Goal: Transaction & Acquisition: Book appointment/travel/reservation

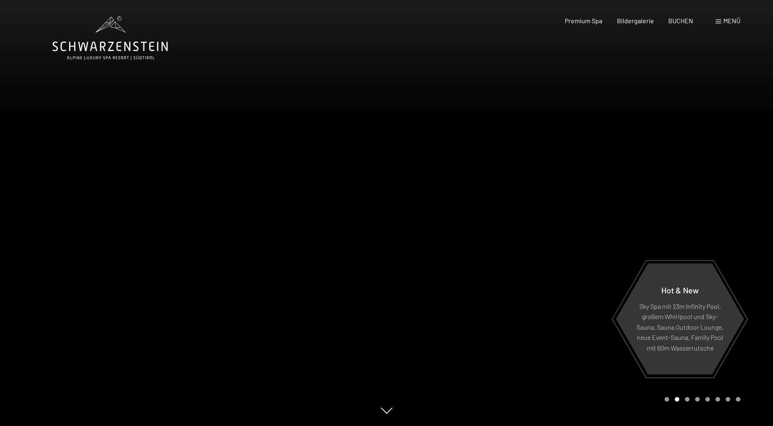
click at [391, 277] on div at bounding box center [580, 213] width 387 height 426
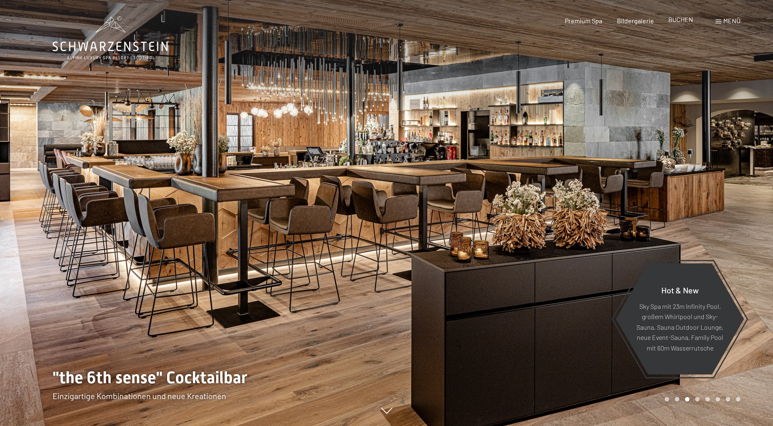
click at [686, 18] on span "BUCHEN" at bounding box center [681, 19] width 25 height 8
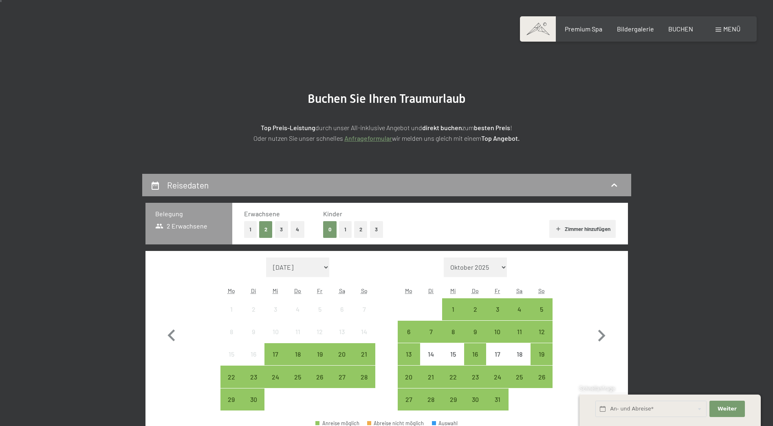
scroll to position [41, 0]
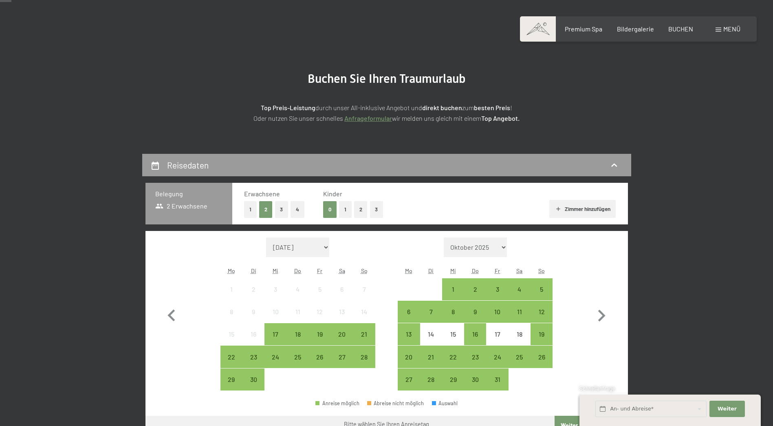
click at [361, 216] on button "2" at bounding box center [360, 209] width 13 height 17
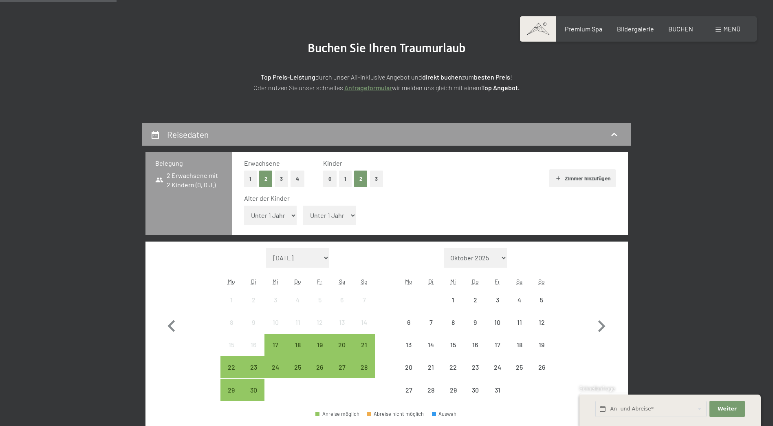
scroll to position [163, 0]
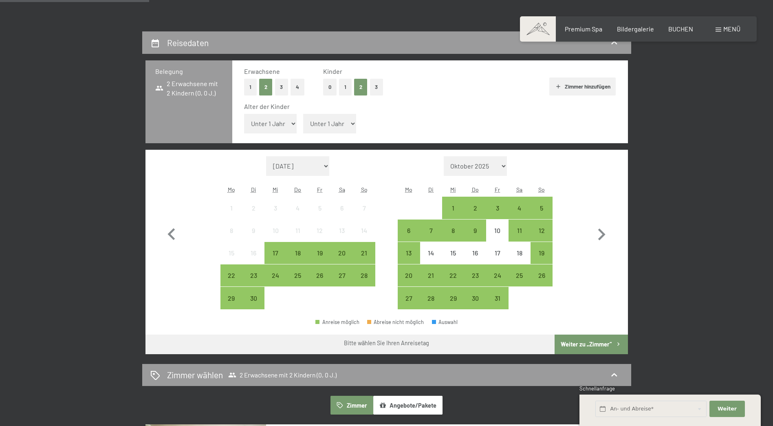
click at [292, 119] on select "Unter 1 Jahr 1 Jahr 2 Jahre 3 Jahre 4 Jahre 5 Jahre 6 Jahre 7 Jahre 8 Jahre 9 J…" at bounding box center [270, 124] width 53 height 20
select select "14"
click at [244, 114] on select "Unter 1 Jahr 1 Jahr 2 Jahre 3 Jahre 4 Jahre 5 Jahre 6 Jahre 7 Jahre 8 Jahre 9 J…" at bounding box center [270, 124] width 53 height 20
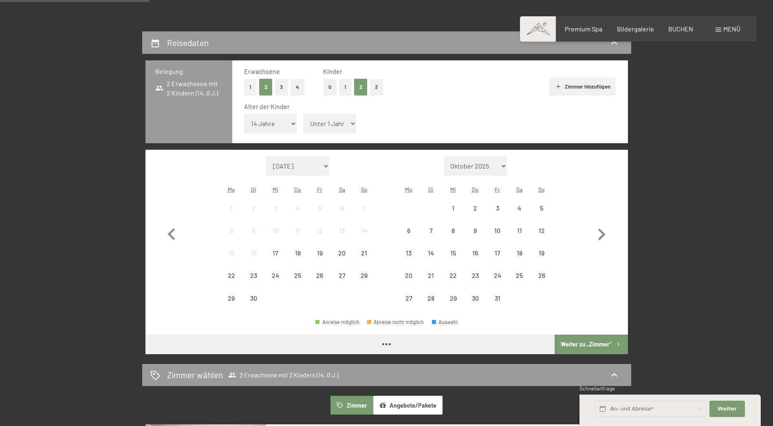
click at [346, 116] on select "Unter 1 Jahr 1 Jahr 2 Jahre 3 Jahre 4 Jahre 5 Jahre 6 Jahre 7 Jahre 8 Jahre 9 J…" at bounding box center [329, 124] width 53 height 20
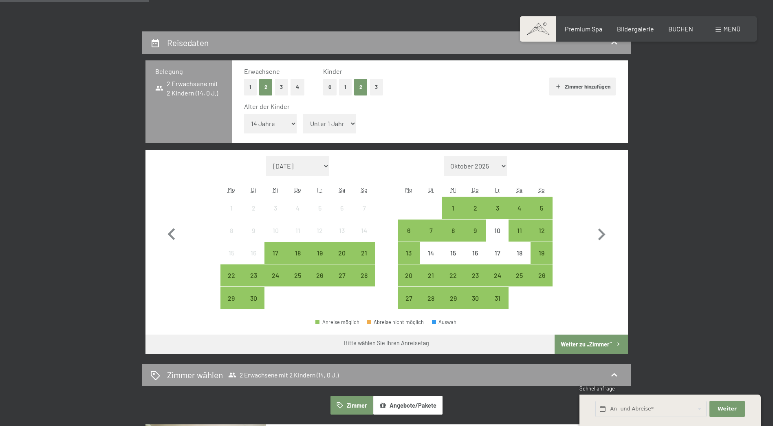
select select "6"
click at [303, 114] on select "Unter 1 Jahr 1 Jahr 2 Jahre 3 Jahre 4 Jahre 5 Jahre 6 Jahre 7 Jahre 8 Jahre 9 J…" at bounding box center [329, 124] width 53 height 20
click at [605, 226] on icon "button" at bounding box center [602, 235] width 24 height 24
select select "2025-10-01"
select select "2025-11-01"
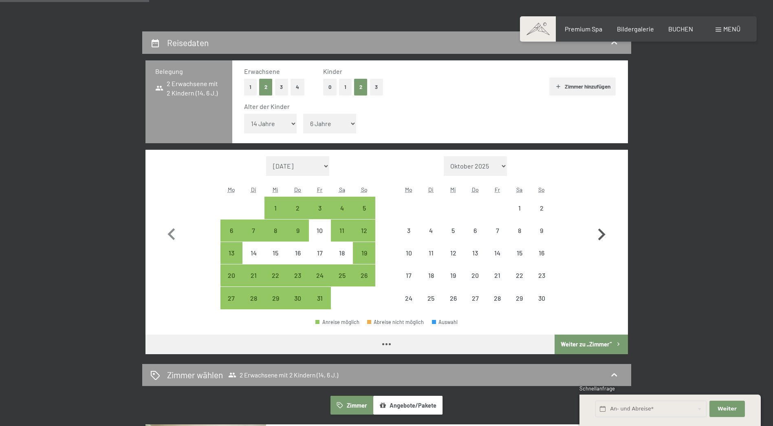
click at [605, 231] on icon "button" at bounding box center [602, 235] width 24 height 24
select select "2025-11-01"
select select "2025-12-01"
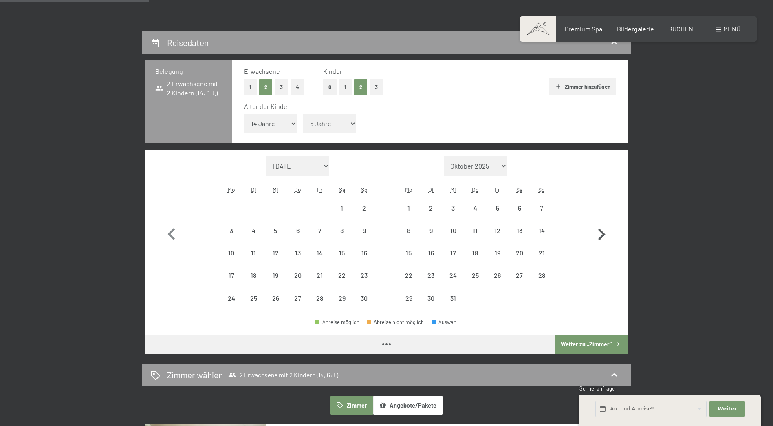
select select "2025-11-01"
select select "2025-12-01"
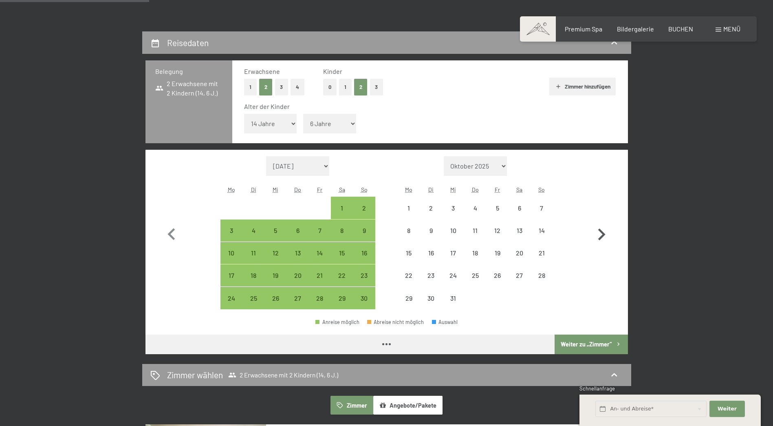
click at [605, 231] on icon "button" at bounding box center [602, 235] width 24 height 24
select select "2025-12-01"
select select "2026-01-01"
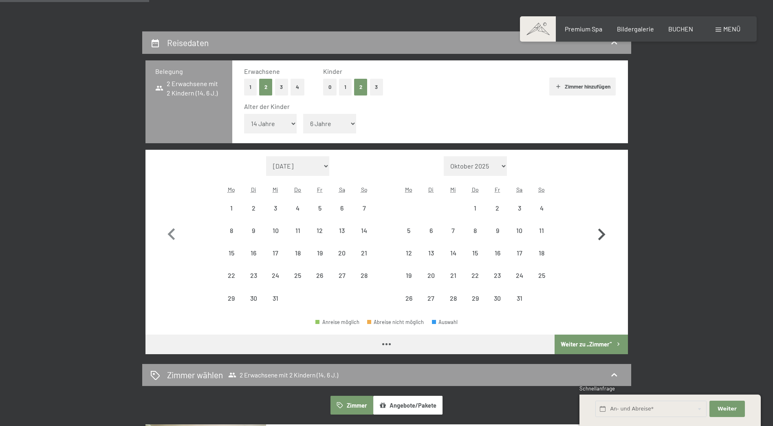
select select "2025-12-01"
select select "2026-01-01"
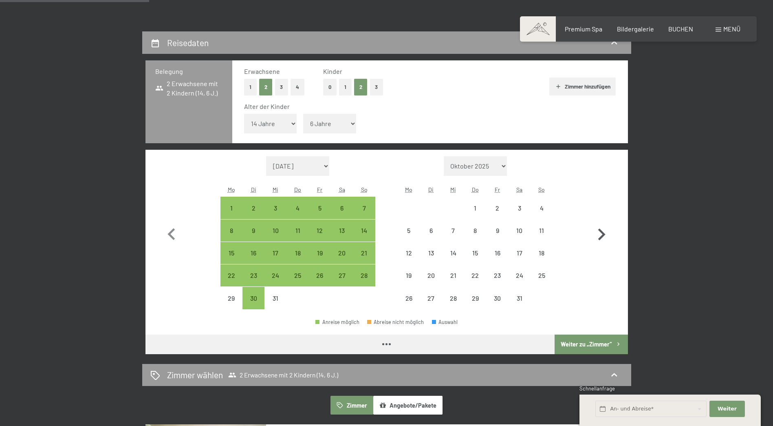
select select "2025-12-01"
select select "2026-01-01"
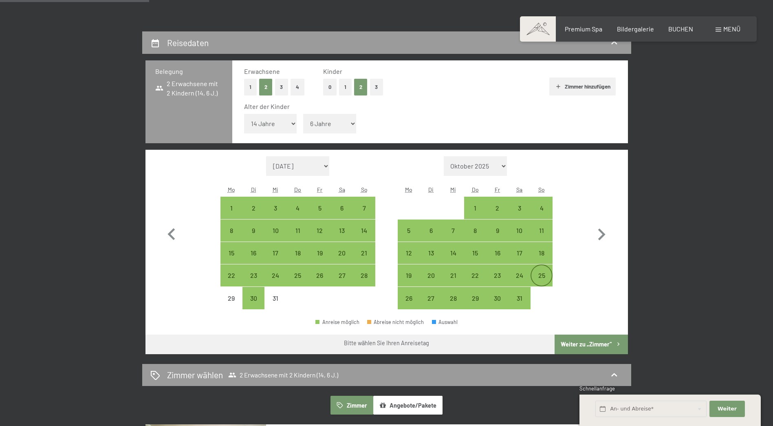
click at [541, 278] on div "25" at bounding box center [542, 282] width 20 height 20
select select "2025-12-01"
select select "2026-01-01"
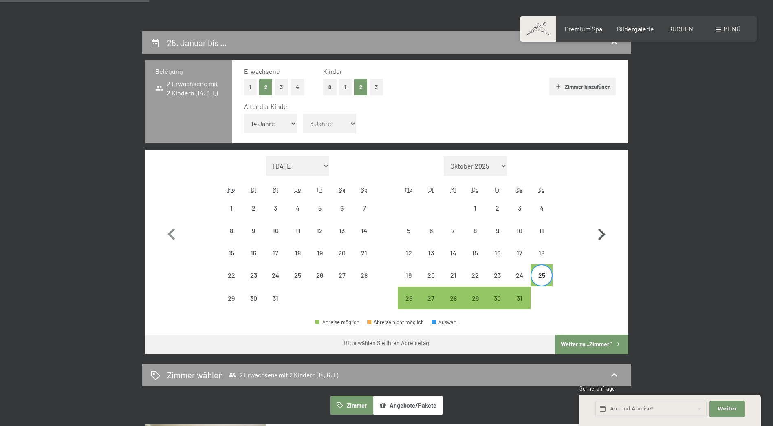
click at [603, 234] on icon "button" at bounding box center [602, 235] width 24 height 24
select select "2026-01-01"
select select "2026-02-01"
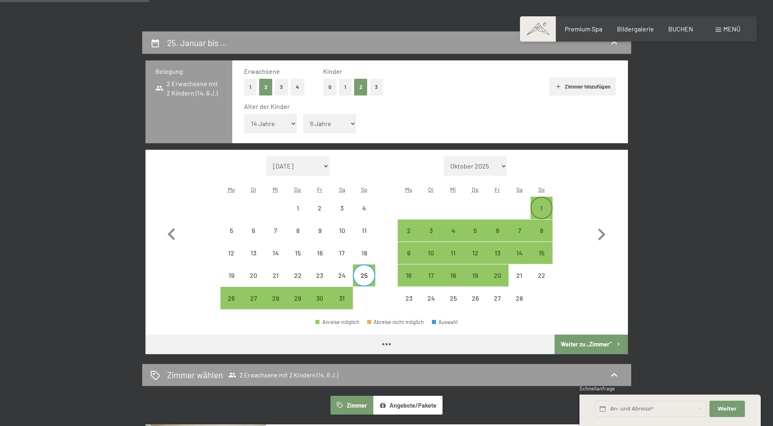
click at [541, 207] on div "1" at bounding box center [542, 215] width 20 height 20
select select "2026-01-01"
select select "2026-02-01"
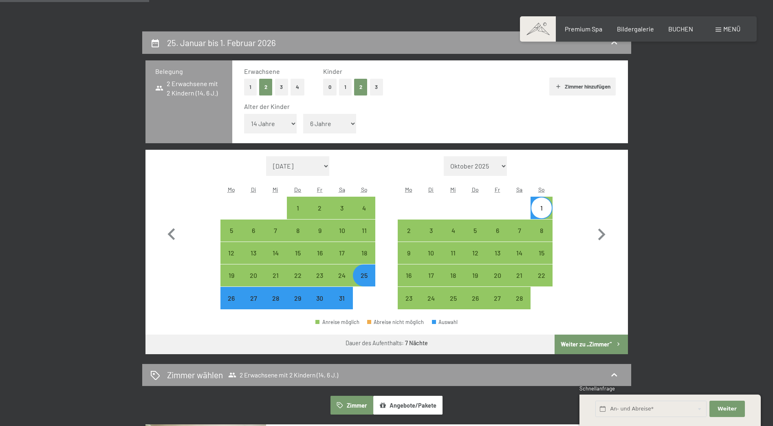
click at [597, 344] on button "Weiter zu „Zimmer“" at bounding box center [591, 344] width 73 height 20
select select "2026-01-01"
select select "2026-02-01"
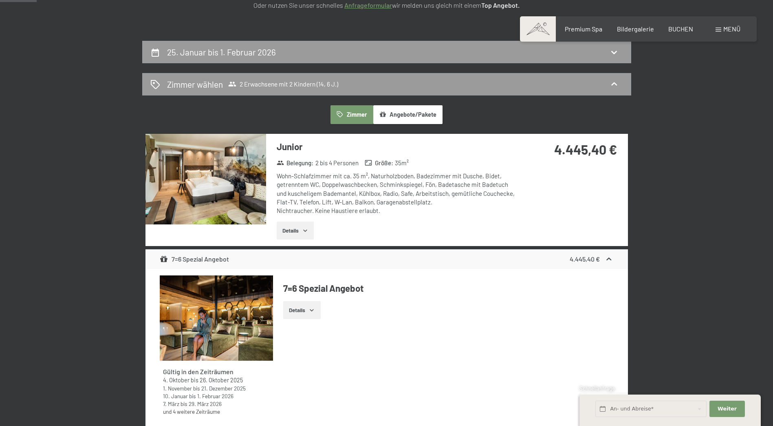
scroll to position [0, 0]
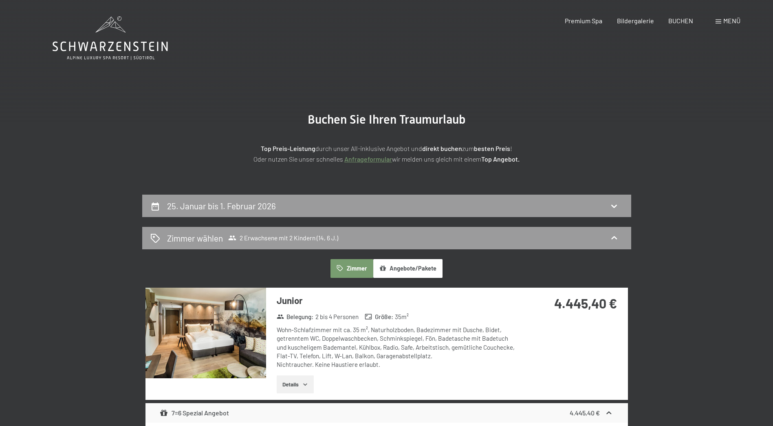
click at [385, 265] on icon "button" at bounding box center [383, 268] width 7 height 7
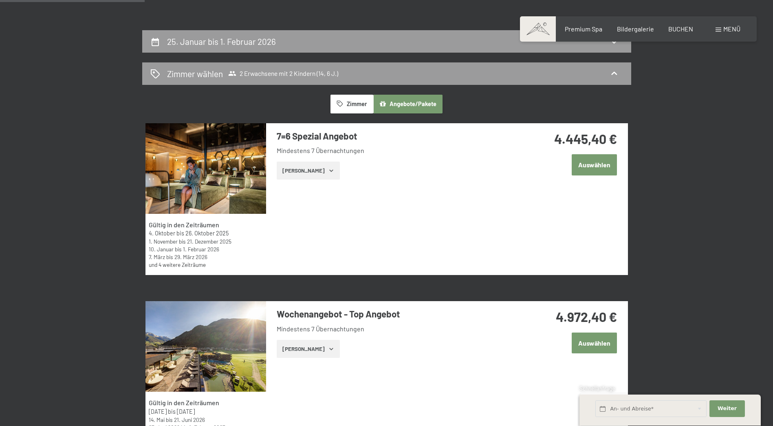
scroll to position [204, 0]
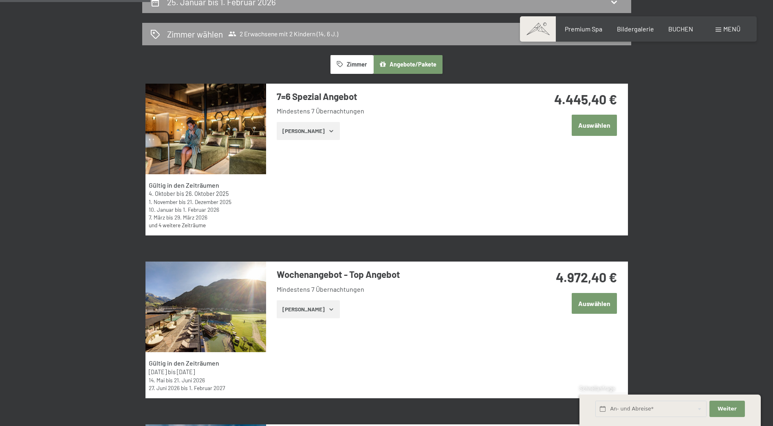
click at [325, 307] on button "Zeige Zimmer" at bounding box center [308, 309] width 63 height 18
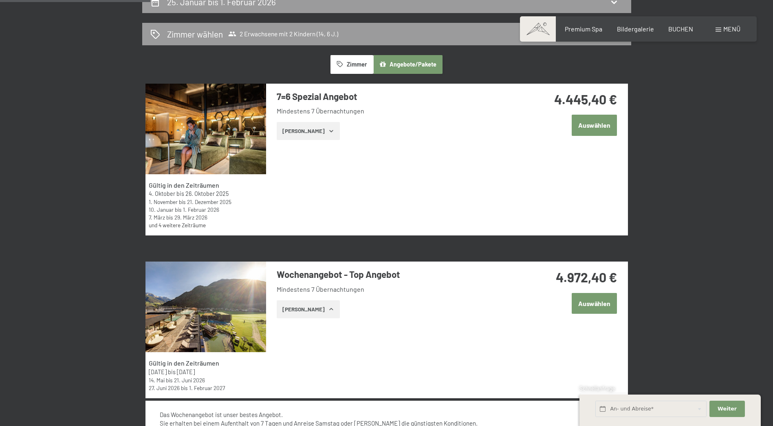
click at [328, 307] on icon "button" at bounding box center [331, 309] width 7 height 7
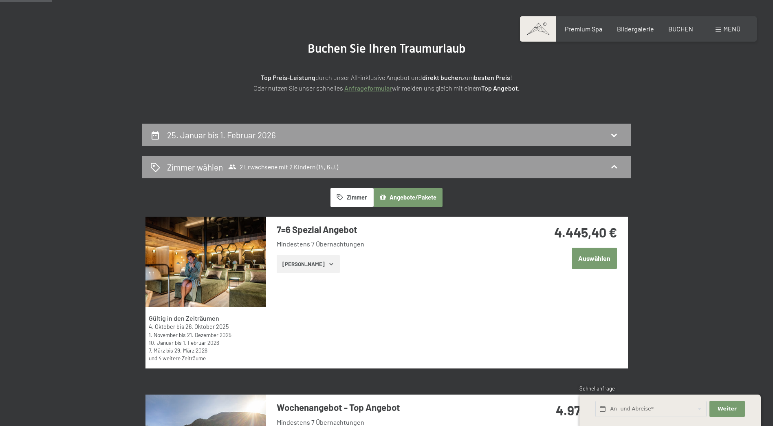
scroll to position [41, 0]
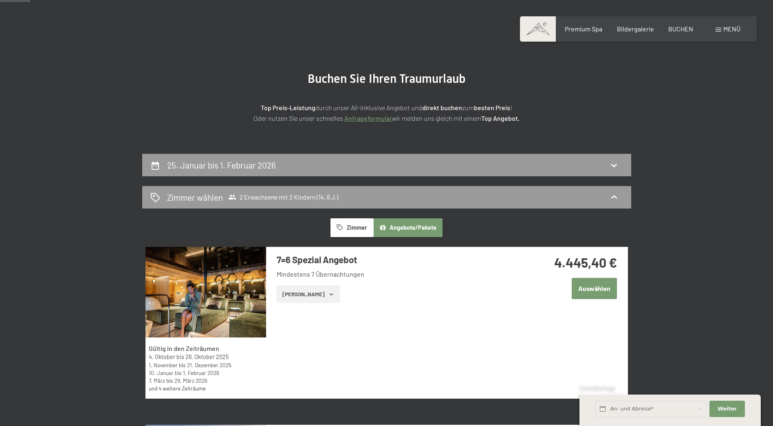
click at [395, 231] on button "Angebote/Pakete" at bounding box center [407, 227] width 69 height 19
click at [347, 227] on button "Zimmer" at bounding box center [352, 227] width 42 height 19
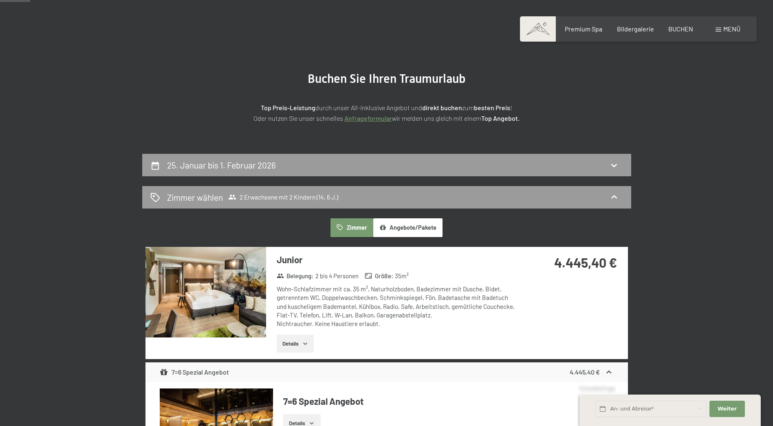
click at [310, 163] on div "25. Januar bis 1. Februar 2026" at bounding box center [386, 165] width 473 height 12
select select "14"
select select "6"
select select "2026-01-01"
select select "2026-02-01"
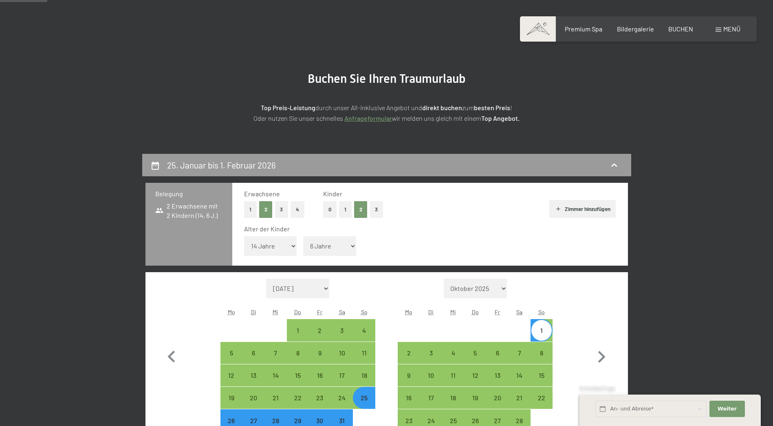
scroll to position [194, 0]
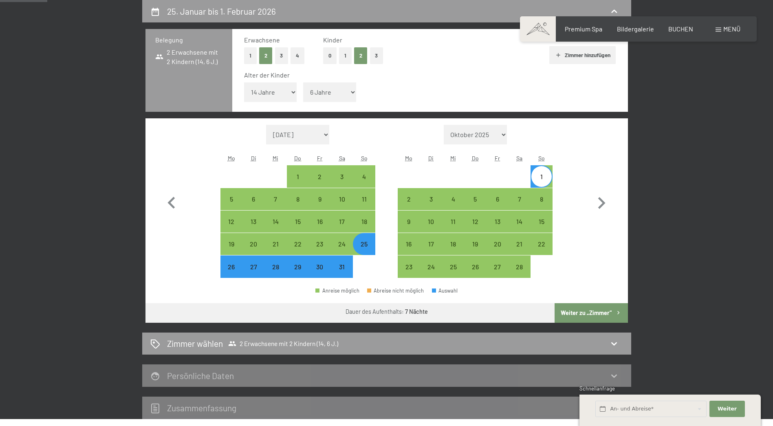
click at [235, 267] on div "26" at bounding box center [231, 273] width 20 height 20
select select "2026-01-01"
select select "2026-02-01"
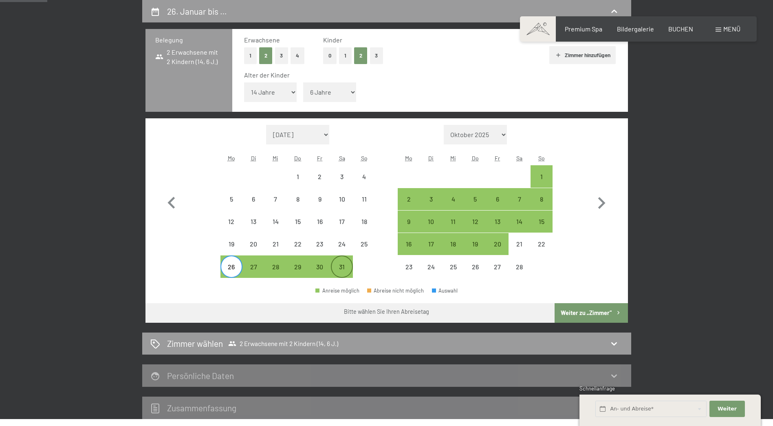
click at [341, 266] on div "31" at bounding box center [342, 273] width 20 height 20
select select "2026-01-01"
select select "2026-02-01"
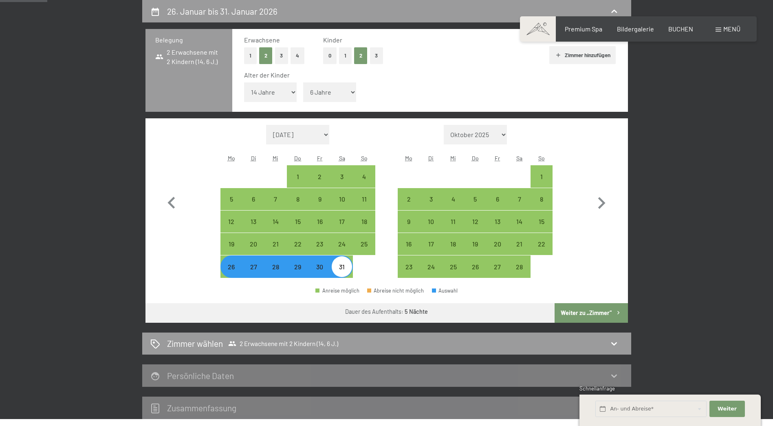
click at [573, 311] on button "Weiter zu „Zimmer“" at bounding box center [591, 313] width 73 height 20
select select "2026-01-01"
select select "2026-02-01"
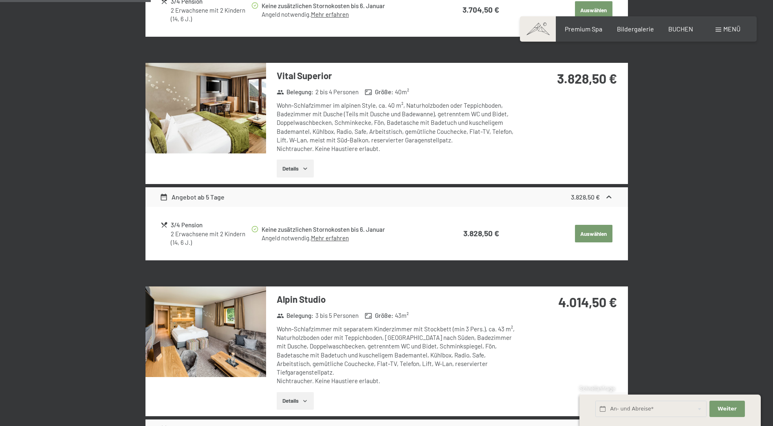
scroll to position [235, 0]
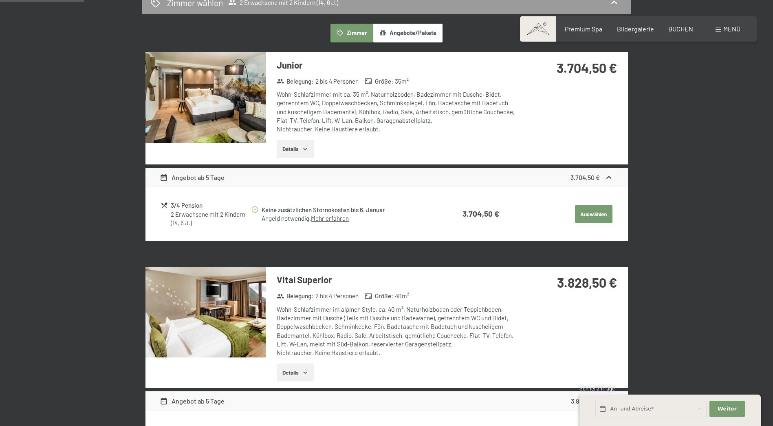
click at [394, 34] on button "Angebote/Pakete" at bounding box center [407, 33] width 69 height 19
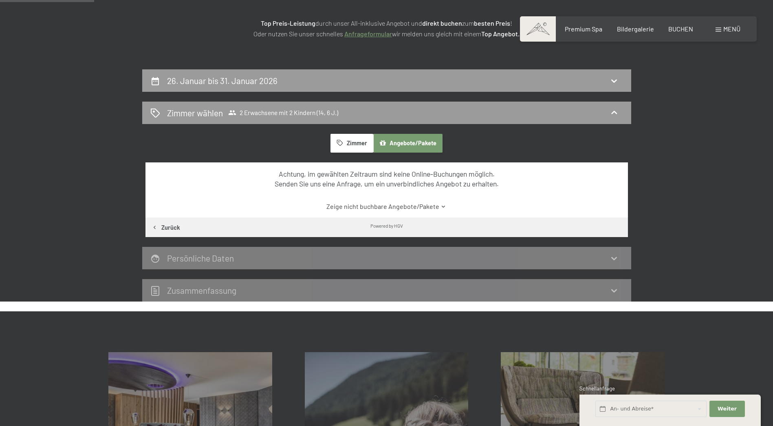
scroll to position [72, 0]
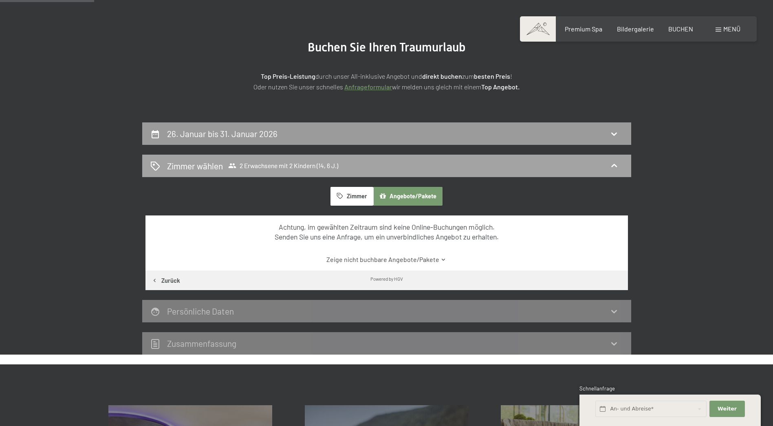
click at [333, 169] on span "2 Erwachsene mit 2 Kindern (14, 6 J.)" at bounding box center [283, 165] width 110 height 8
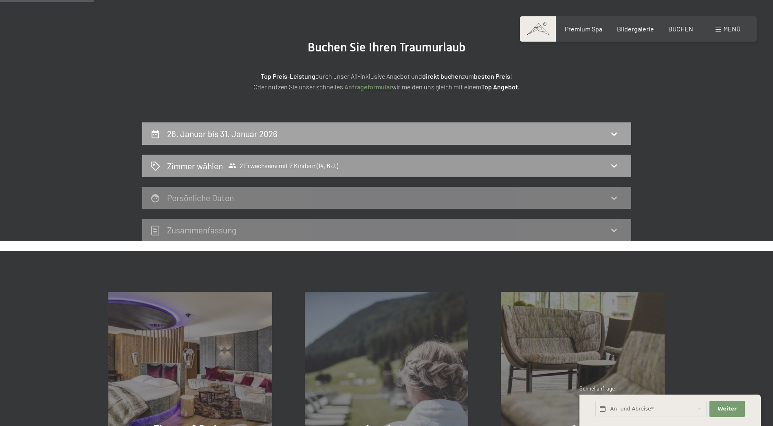
click at [334, 139] on div "26. Januar bis 31. Januar 2026" at bounding box center [386, 134] width 473 height 12
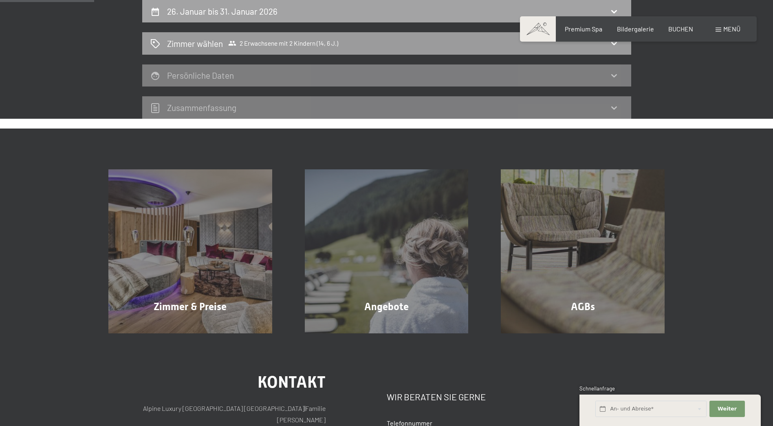
select select "14"
select select "6"
select select "2026-01-01"
select select "2026-02-01"
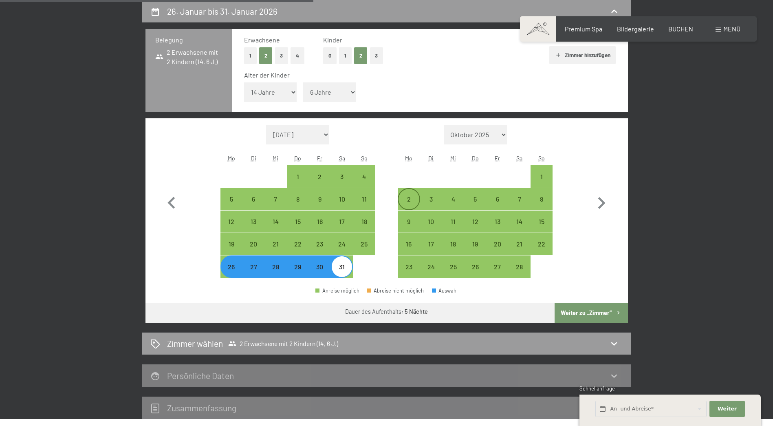
click at [406, 204] on div "2" at bounding box center [409, 206] width 20 height 20
select select "2026-01-01"
select select "2026-02-01"
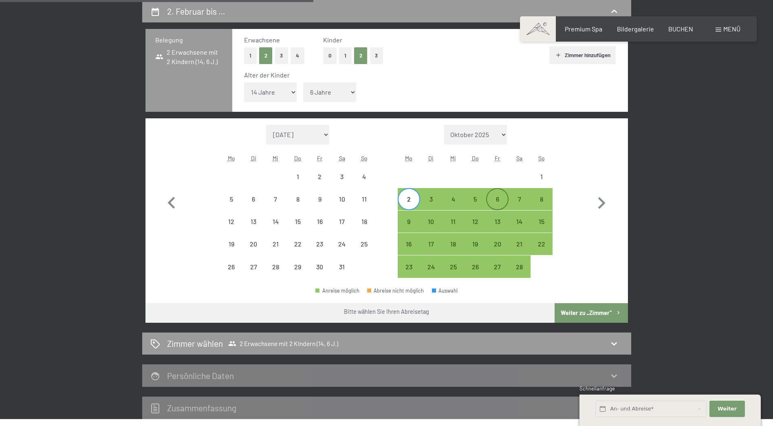
click at [499, 199] on div "6" at bounding box center [497, 206] width 20 height 20
select select "2026-01-01"
select select "2026-02-01"
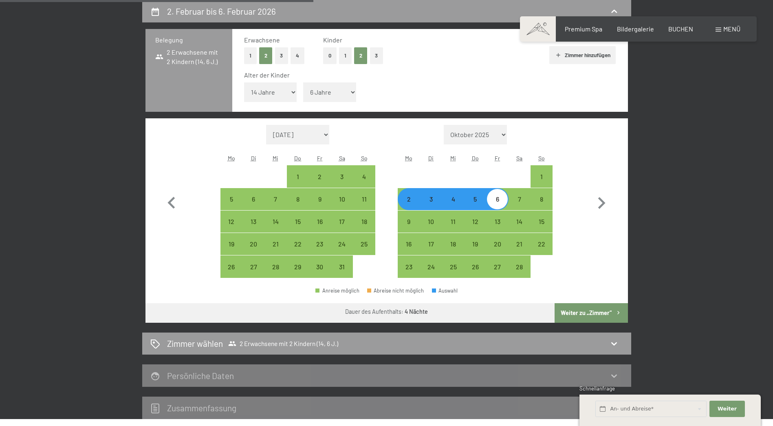
click at [601, 315] on button "Weiter zu „Zimmer“" at bounding box center [591, 313] width 73 height 20
select select "2026-01-01"
select select "2026-02-01"
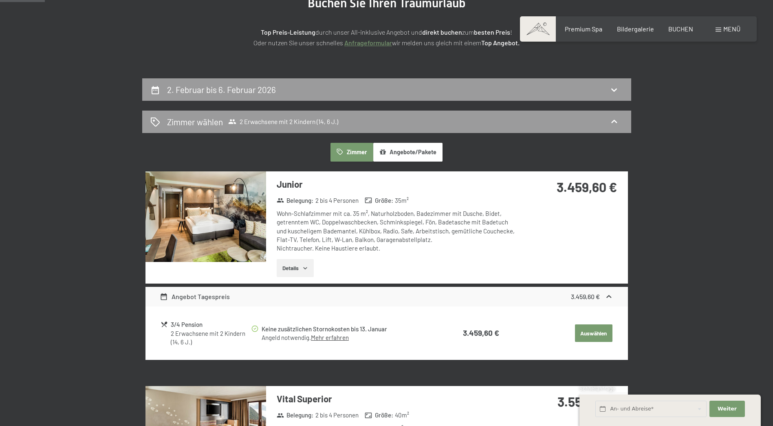
scroll to position [113, 0]
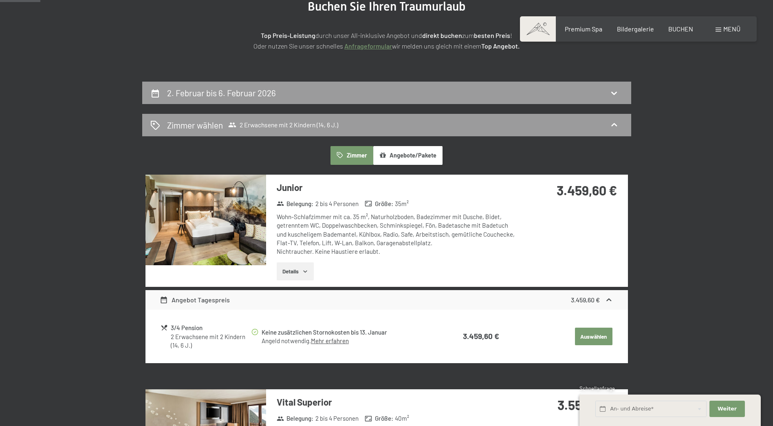
click at [396, 147] on button "Angebote/Pakete" at bounding box center [407, 155] width 69 height 19
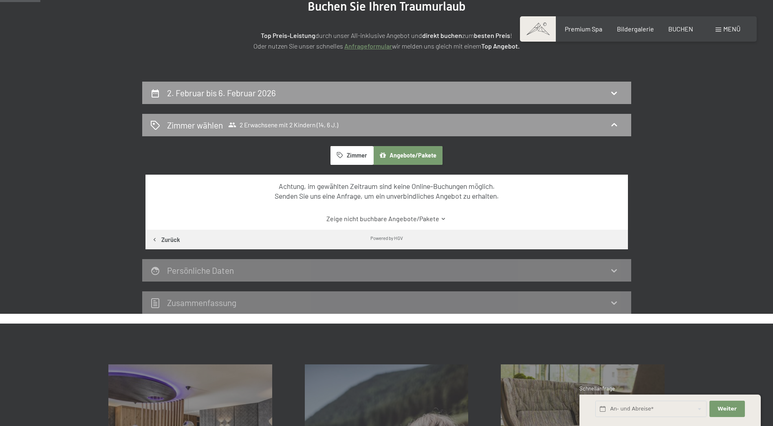
click at [364, 152] on button "Zimmer" at bounding box center [352, 155] width 42 height 19
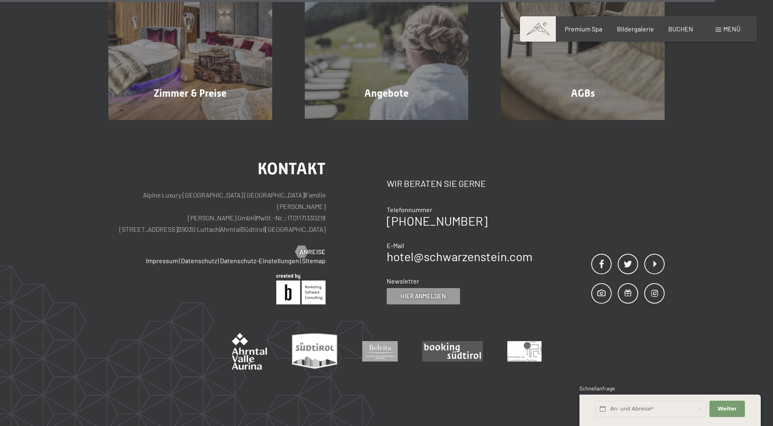
scroll to position [2004, 0]
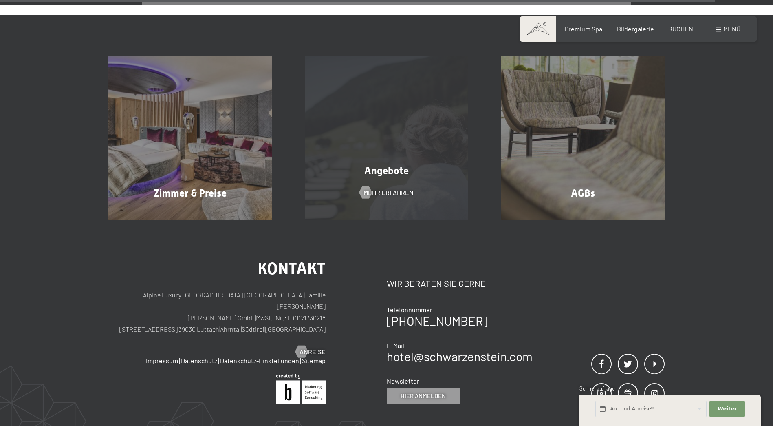
click at [389, 148] on div "Angebote Mehr erfahren" at bounding box center [387, 138] width 196 height 164
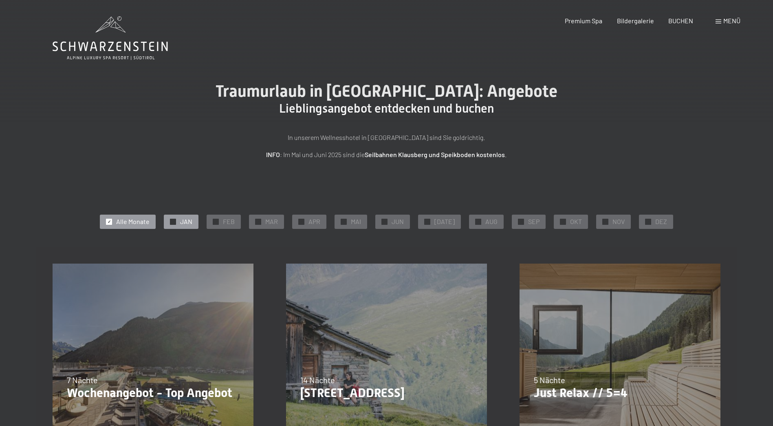
click at [178, 225] on div "✓ JAN" at bounding box center [181, 221] width 35 height 14
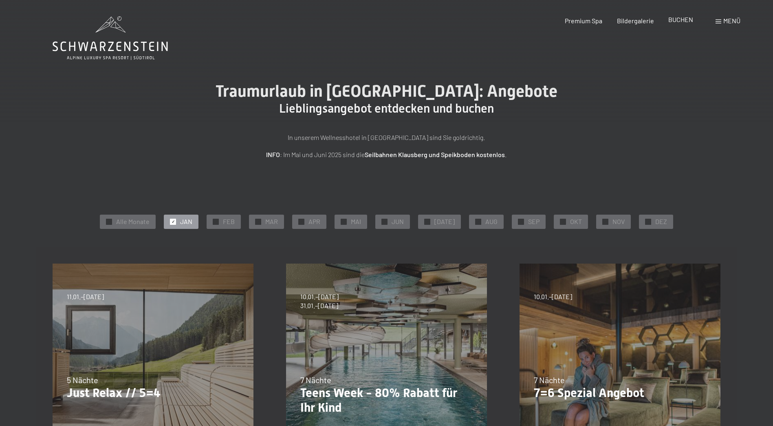
click at [680, 18] on span "BUCHEN" at bounding box center [681, 19] width 25 height 8
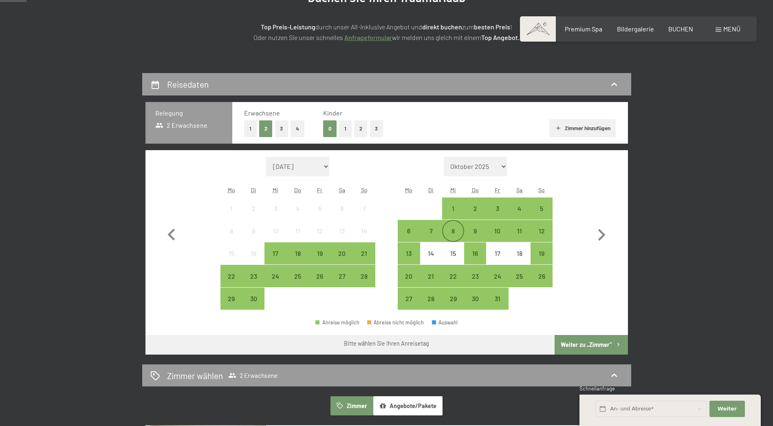
scroll to position [122, 0]
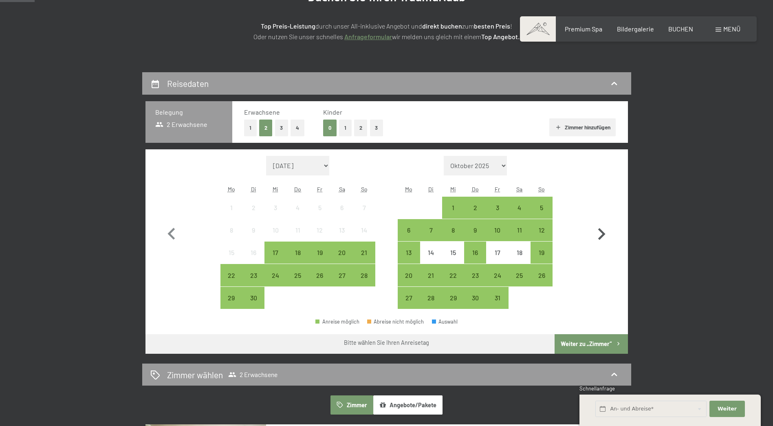
click at [600, 233] on icon "button" at bounding box center [602, 234] width 24 height 24
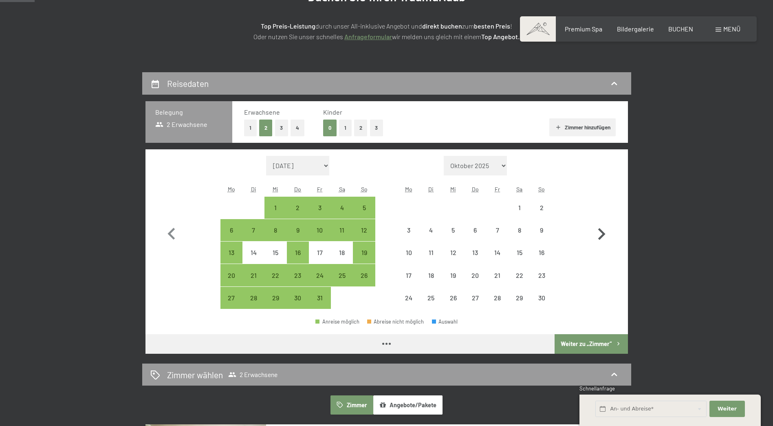
click at [600, 233] on icon "button" at bounding box center [602, 234] width 24 height 24
select select "2025-12-01"
select select "2026-01-01"
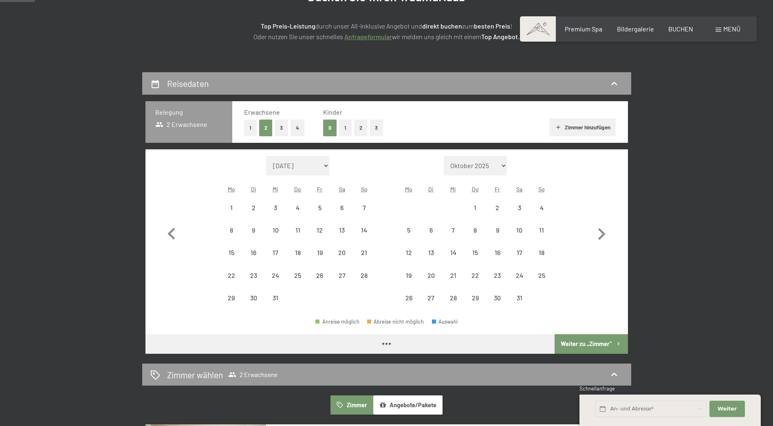
select select "2025-12-01"
select select "2026-01-01"
select select "2025-12-01"
select select "2026-01-01"
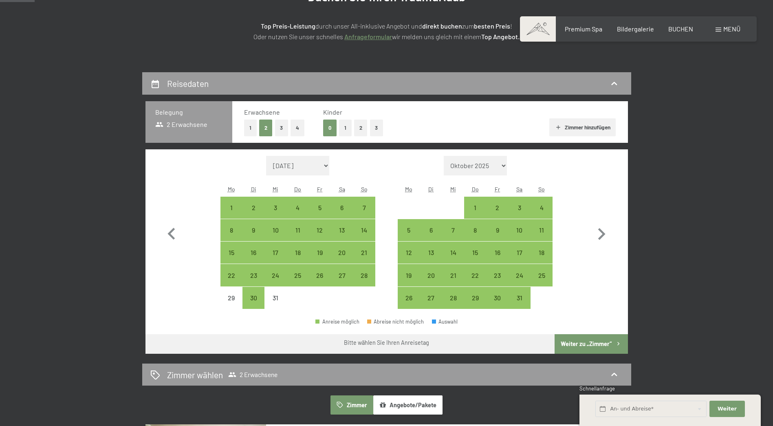
click at [359, 127] on button "2" at bounding box center [360, 127] width 13 height 17
select select "2025-12-01"
select select "2026-01-01"
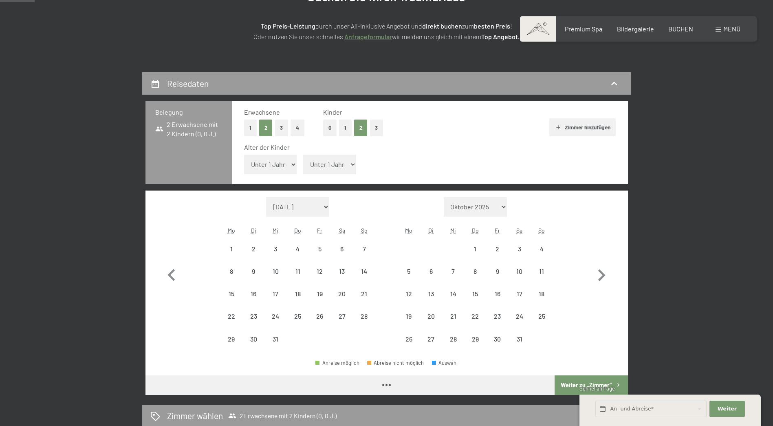
click at [271, 165] on select "Unter 1 Jahr 1 Jahr 2 Jahre 3 Jahre 4 Jahre 5 Jahre 6 Jahre 7 Jahre 8 Jahre 9 J…" at bounding box center [270, 165] width 53 height 20
select select "2025-12-01"
select select "2026-01-01"
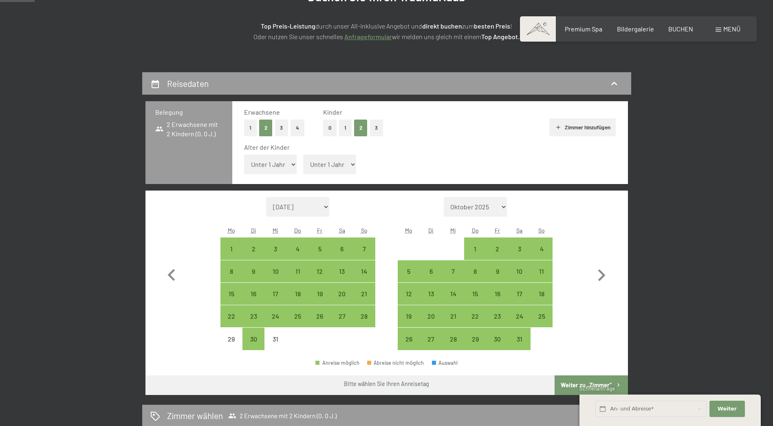
select select "14"
click at [244, 155] on select "Unter 1 Jahr 1 Jahr 2 Jahre 3 Jahre 4 Jahre 5 Jahre 6 Jahre 7 Jahre 8 Jahre 9 J…" at bounding box center [270, 165] width 53 height 20
select select "2025-12-01"
select select "2026-01-01"
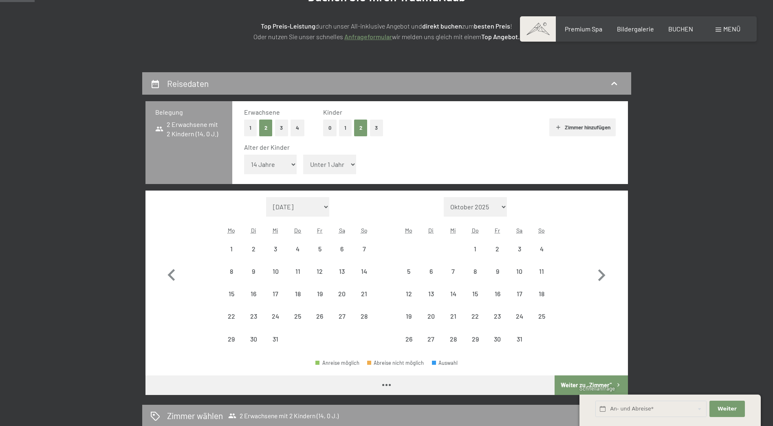
click at [334, 166] on select "Unter 1 Jahr 1 Jahr 2 Jahre 3 Jahre 4 Jahre 5 Jahre 6 Jahre 7 Jahre 8 Jahre 9 J…" at bounding box center [329, 165] width 53 height 20
select select "2025-12-01"
select select "2026-01-01"
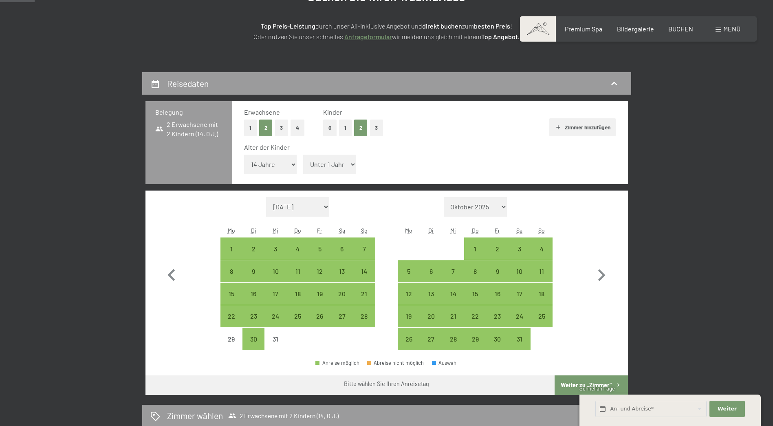
select select "6"
click at [303, 155] on select "Unter 1 Jahr 1 Jahr 2 Jahre 3 Jahre 4 Jahre 5 Jahre 6 Jahre 7 Jahre 8 Jahre 9 J…" at bounding box center [329, 165] width 53 height 20
select select "2025-12-01"
select select "2026-01-01"
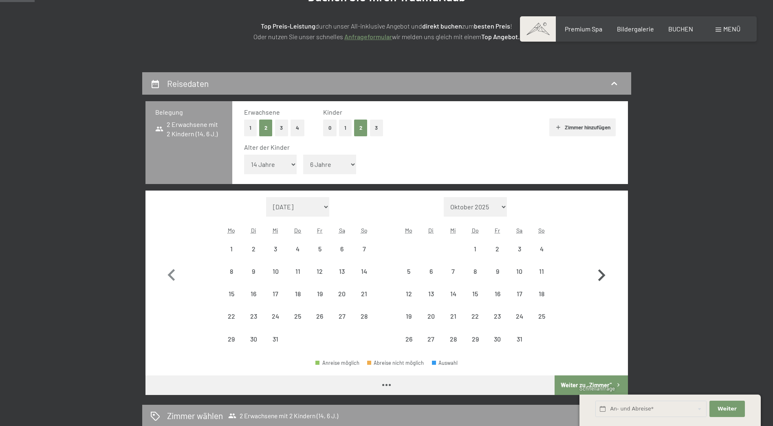
select select "2025-12-01"
select select "2026-01-01"
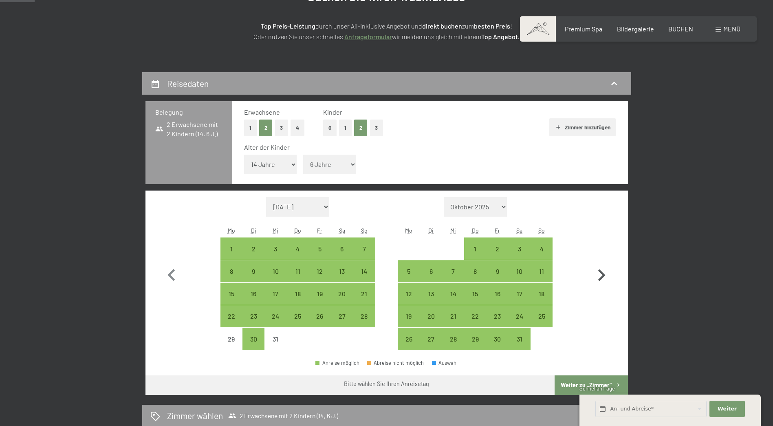
click at [601, 272] on icon "button" at bounding box center [601, 275] width 7 height 12
select select "2026-01-01"
select select "2026-02-01"
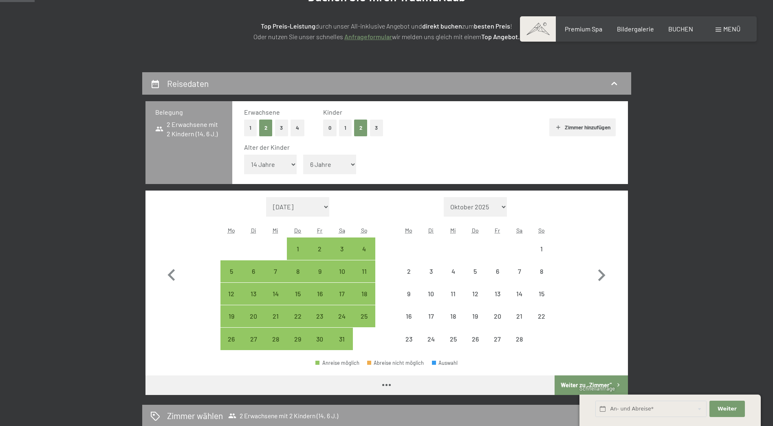
select select "2026-01-01"
select select "2026-02-01"
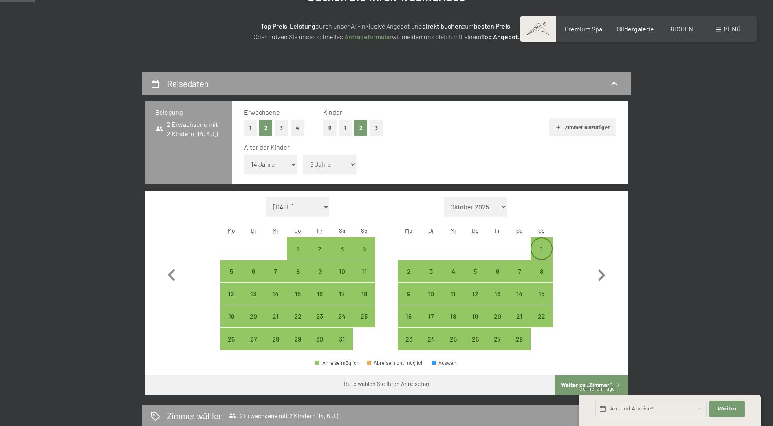
click at [545, 245] on div "1" at bounding box center [542, 255] width 20 height 20
select select "2026-01-01"
select select "2026-02-01"
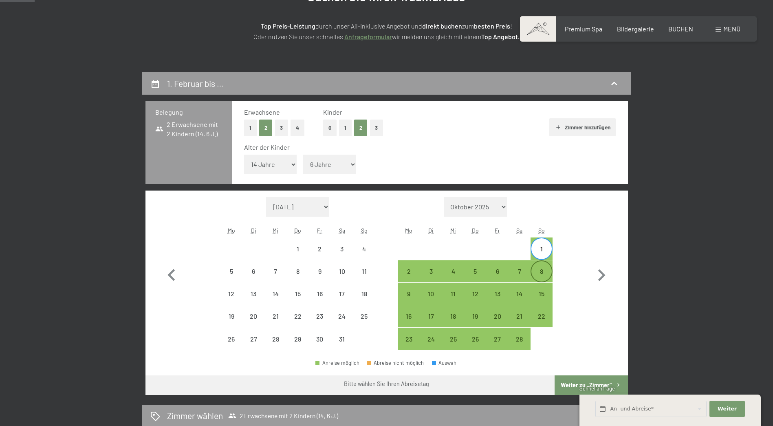
click at [544, 270] on div "8" at bounding box center [542, 278] width 20 height 20
select select "2026-01-01"
select select "2026-02-01"
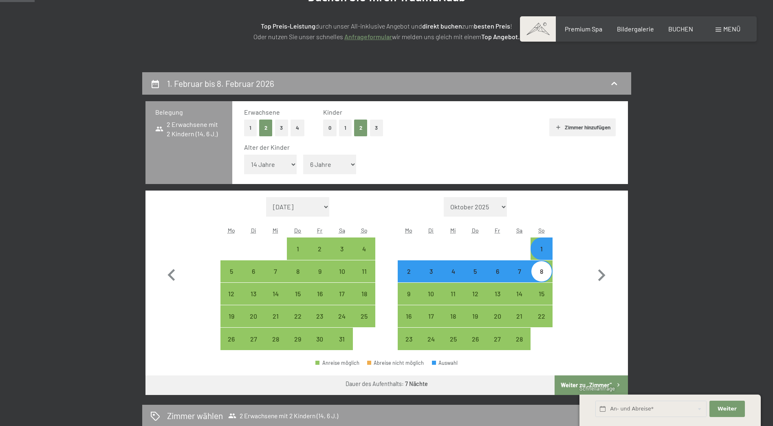
click at [576, 379] on button "Weiter zu „Zimmer“" at bounding box center [591, 385] width 73 height 20
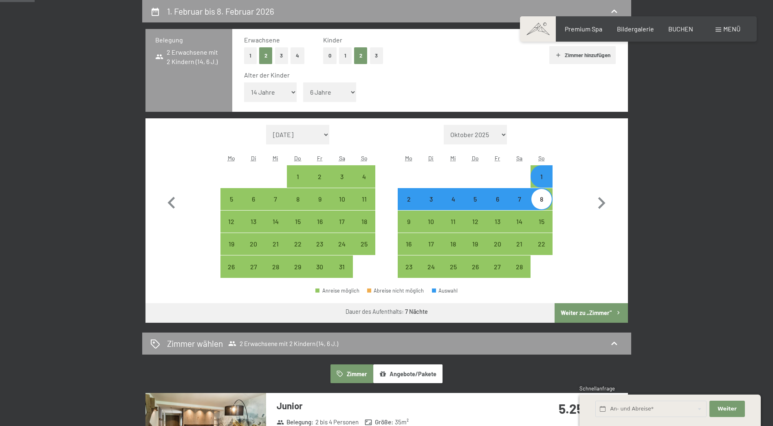
select select "2026-01-01"
select select "2026-02-01"
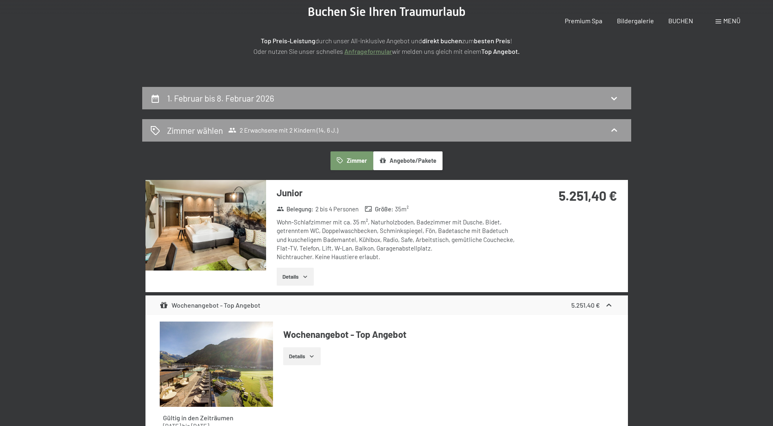
scroll to position [0, 0]
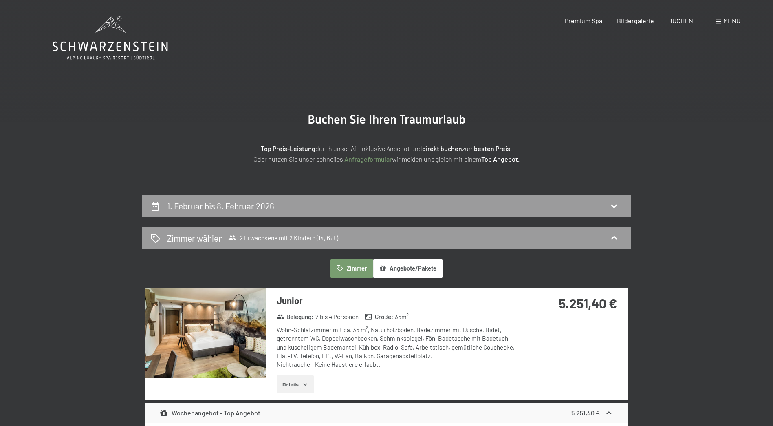
click at [413, 265] on button "Angebote/Pakete" at bounding box center [407, 268] width 69 height 19
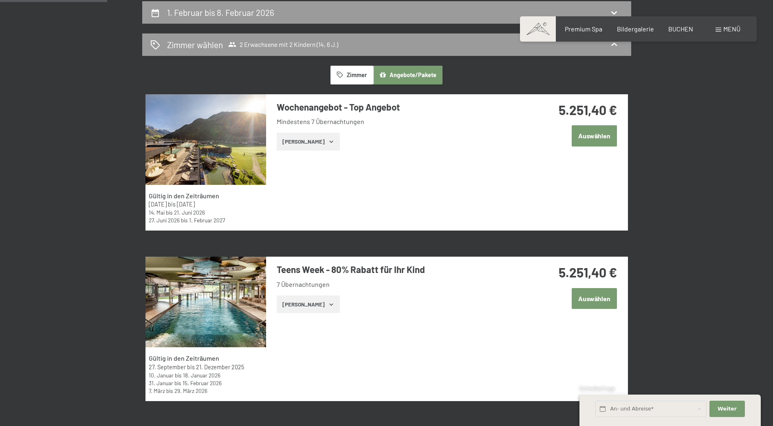
scroll to position [122, 0]
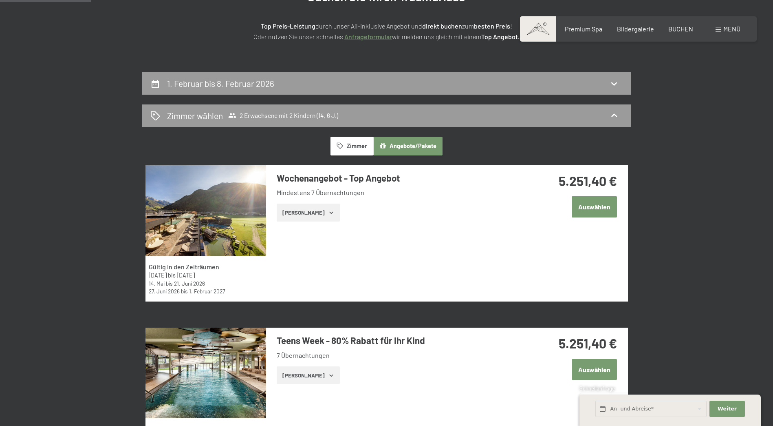
click at [353, 155] on div "Zimmer Angebote/Pakete Gültig in den Zeiträumen 31. August 2025 bis 12. April 2…" at bounding box center [387, 412] width 483 height 550
click at [353, 150] on button "Zimmer" at bounding box center [352, 146] width 42 height 19
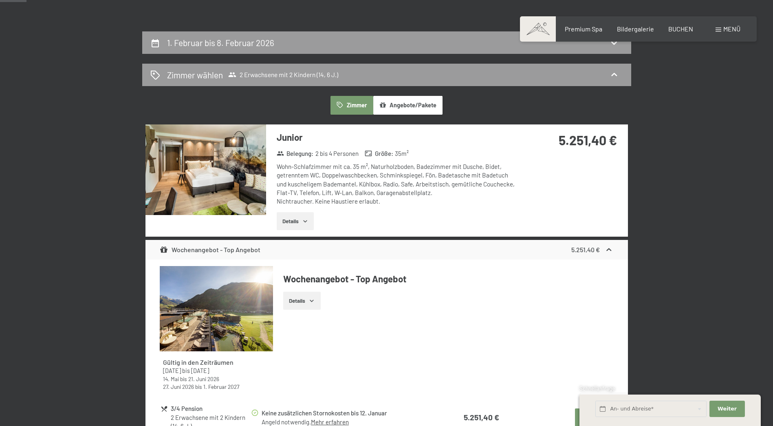
scroll to position [0, 0]
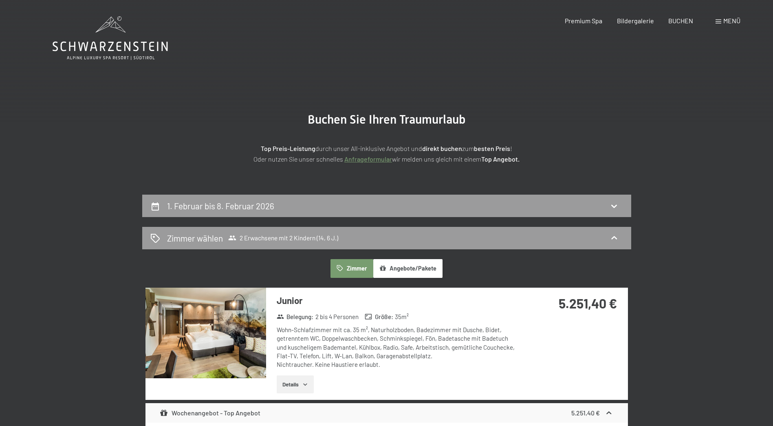
click at [411, 265] on button "Angebote/Pakete" at bounding box center [407, 268] width 69 height 19
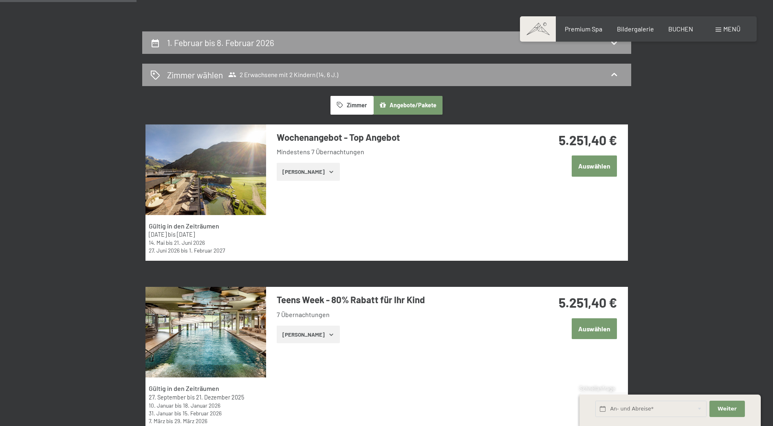
scroll to position [204, 0]
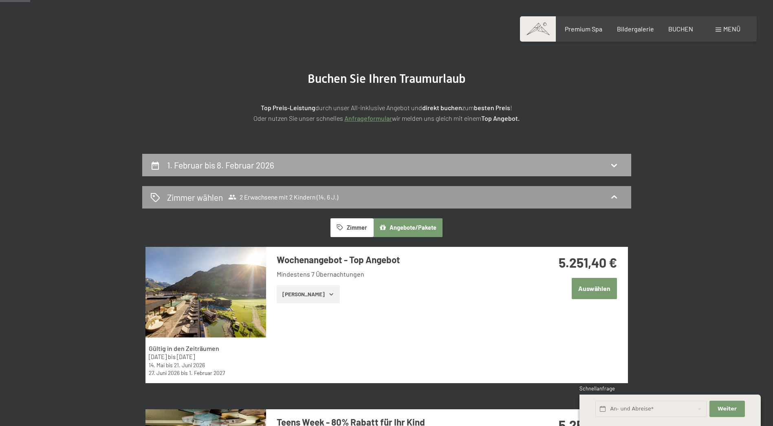
click at [316, 168] on div "1. Februar bis 8. Februar 2026" at bounding box center [386, 165] width 473 height 12
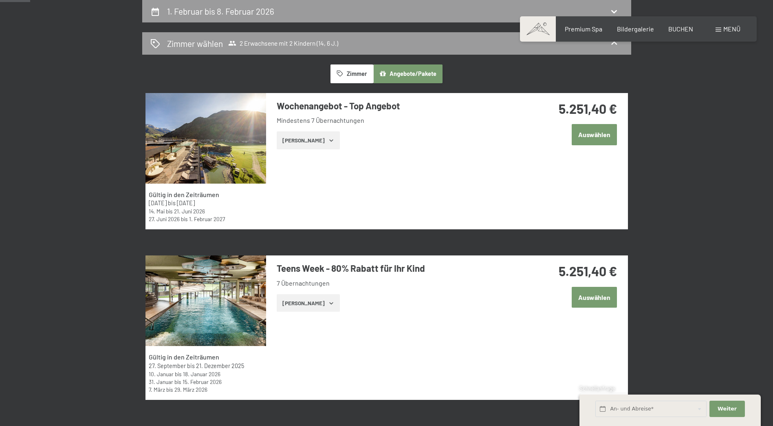
select select "14"
select select "6"
select select "2026-01-01"
select select "2026-02-01"
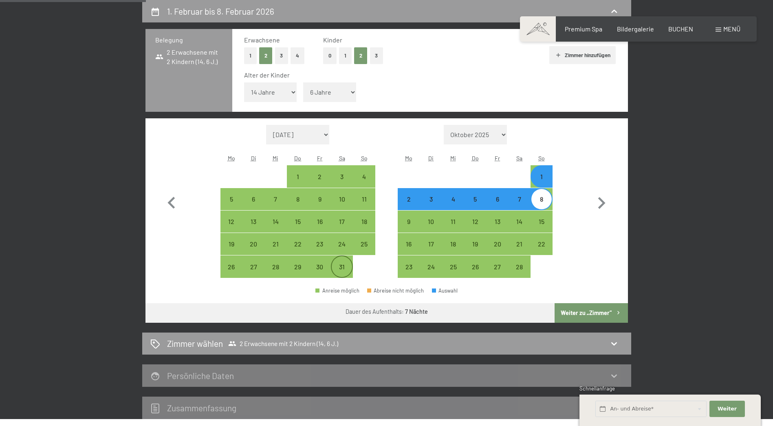
click at [340, 271] on div "31" at bounding box center [342, 273] width 20 height 20
select select "2026-01-01"
select select "2026-02-01"
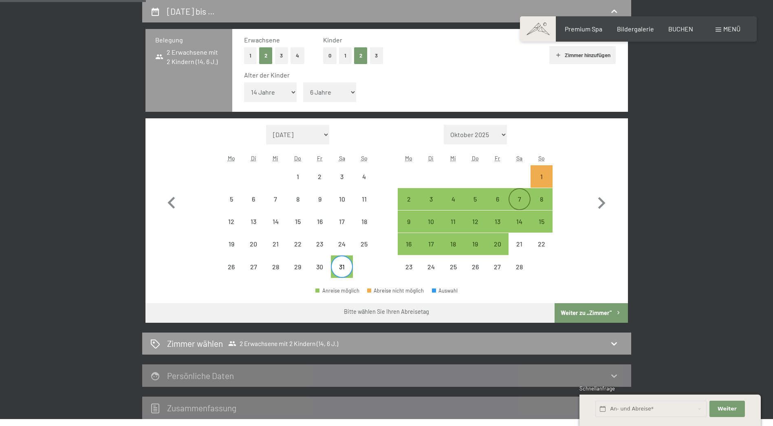
click at [519, 197] on div "7" at bounding box center [520, 206] width 20 height 20
select select "2026-01-01"
select select "2026-02-01"
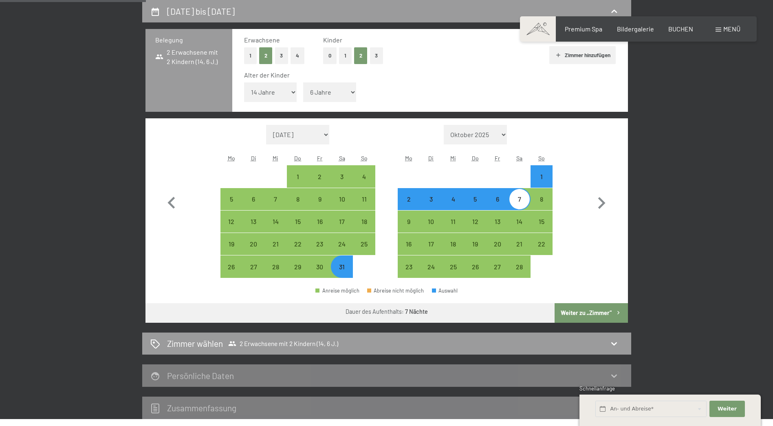
click at [593, 310] on button "Weiter zu „Zimmer“" at bounding box center [591, 313] width 73 height 20
select select "2026-01-01"
select select "2026-02-01"
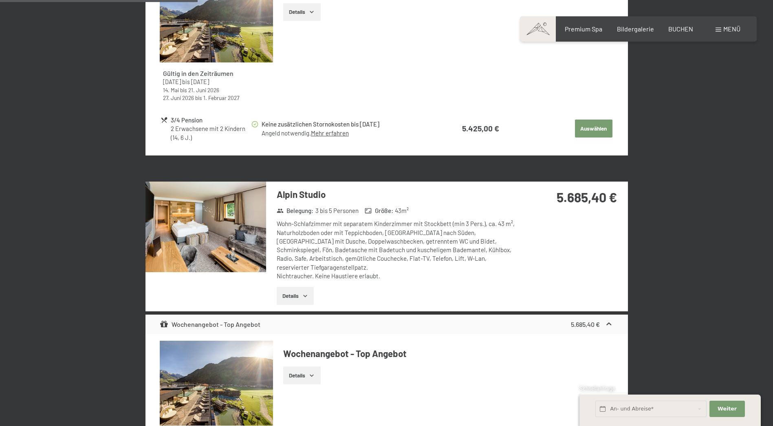
scroll to position [724, 0]
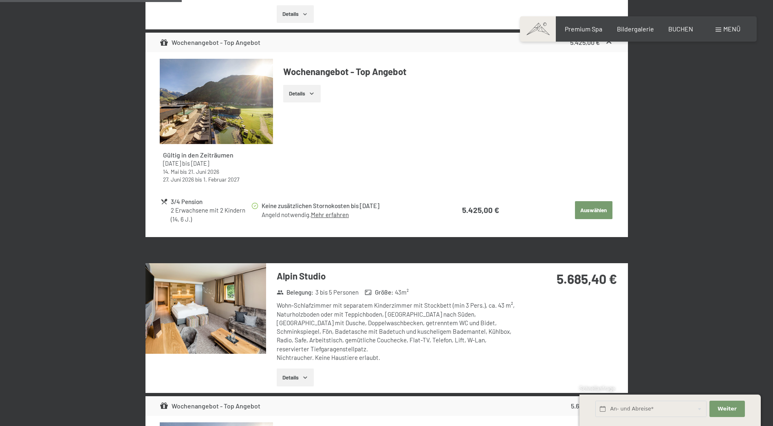
click at [309, 96] on icon "button" at bounding box center [312, 93] width 7 height 7
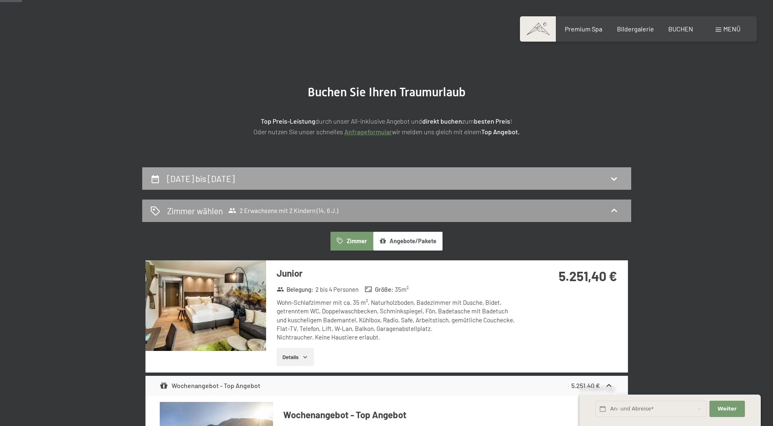
scroll to position [0, 0]
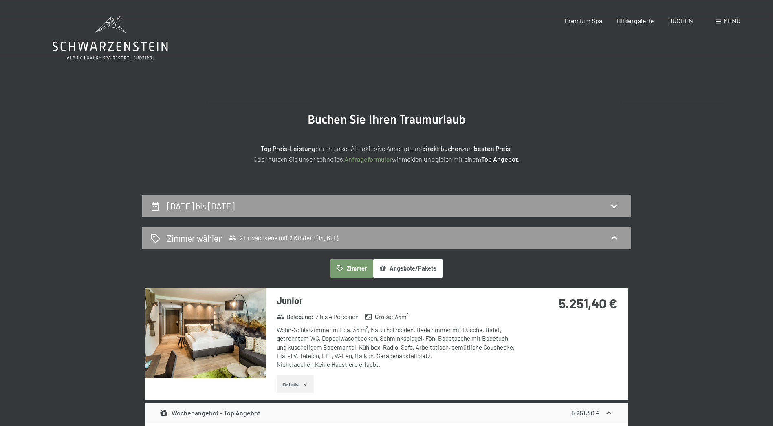
click at [424, 276] on button "Angebote/Pakete" at bounding box center [407, 268] width 69 height 19
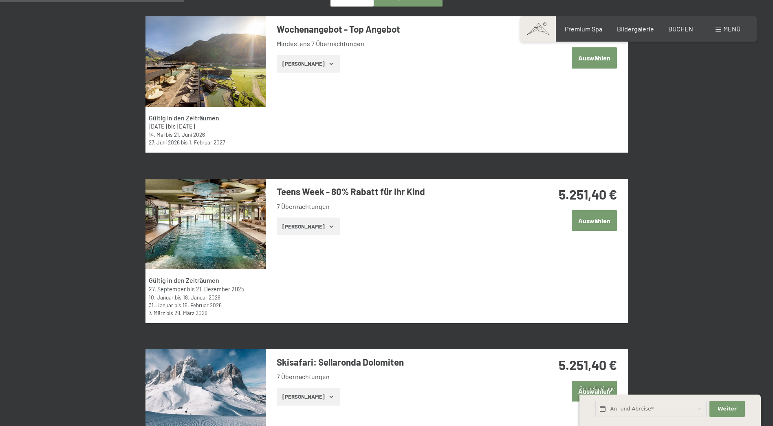
scroll to position [285, 0]
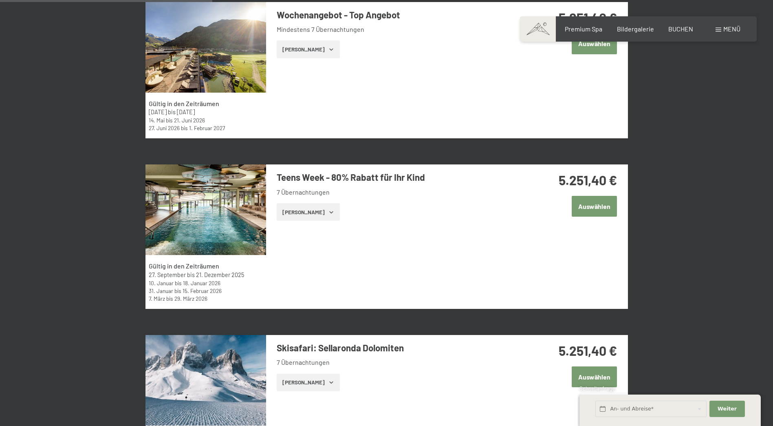
click at [310, 217] on button "Zeige Zimmer" at bounding box center [308, 212] width 63 height 18
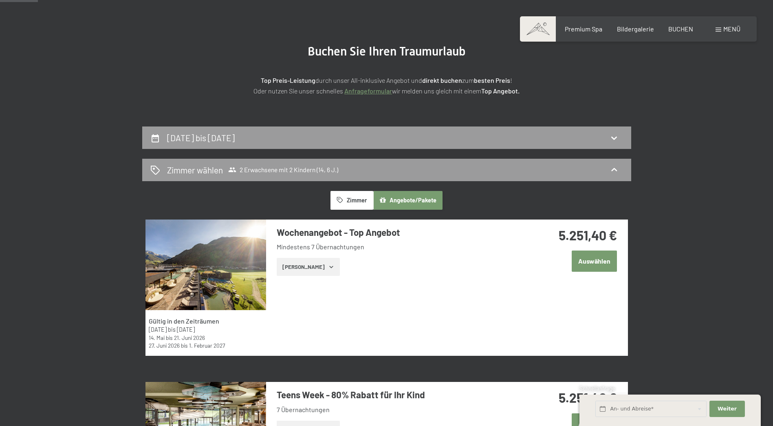
scroll to position [0, 0]
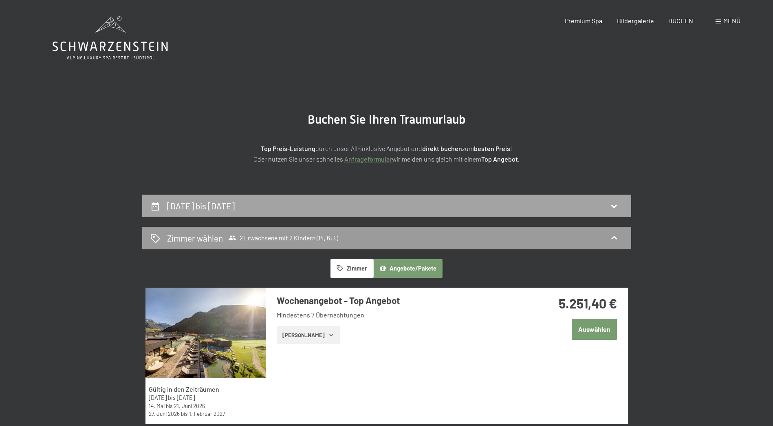
click at [327, 204] on div "31. Januar bis 7. Februar 2026" at bounding box center [386, 206] width 473 height 12
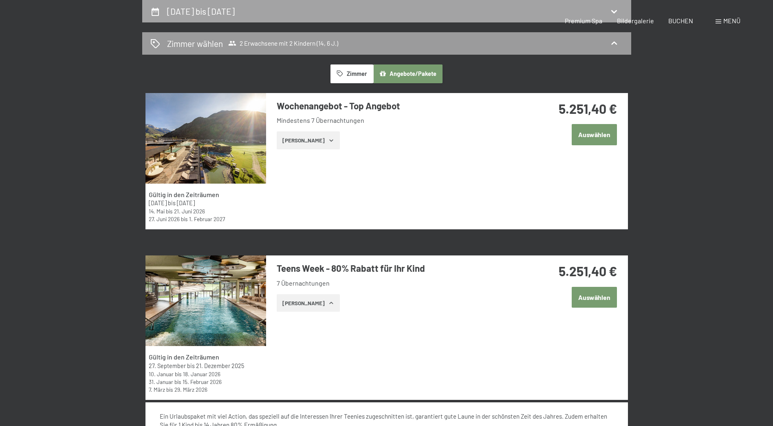
select select "14"
select select "6"
select select "2026-01-01"
select select "2026-02-01"
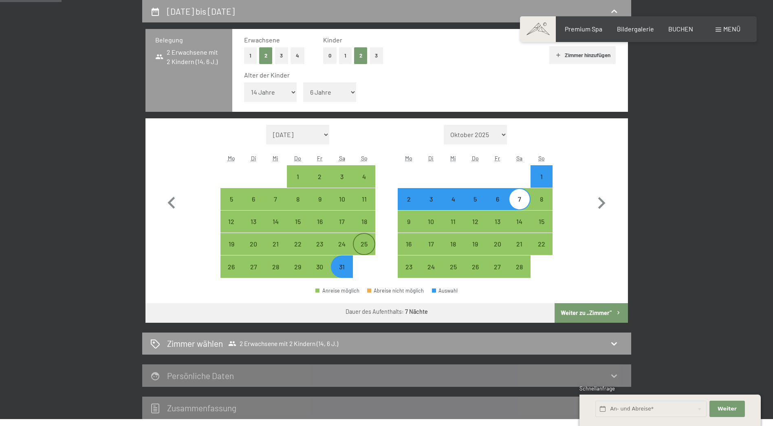
click at [356, 246] on div "25" at bounding box center [364, 251] width 20 height 20
select select "2026-01-01"
select select "2026-02-01"
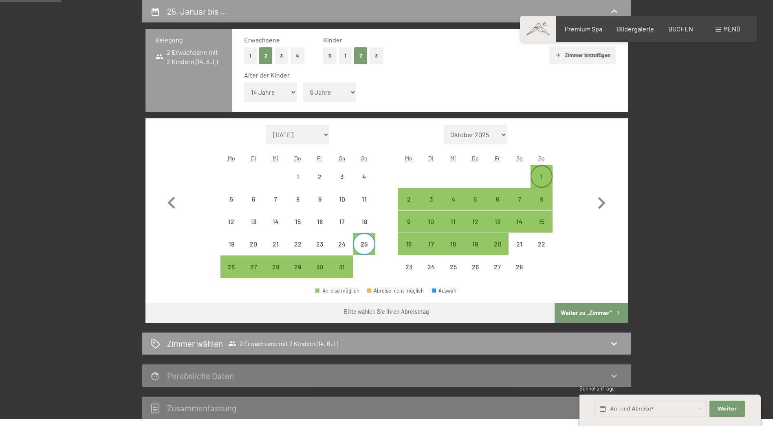
click at [537, 169] on div "1" at bounding box center [542, 176] width 20 height 20
select select "2026-01-01"
select select "2026-02-01"
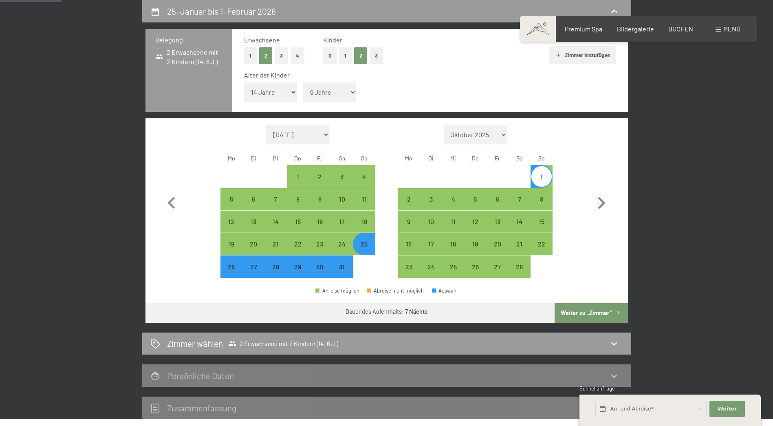
click at [591, 312] on button "Weiter zu „Zimmer“" at bounding box center [591, 313] width 73 height 20
select select "2026-01-01"
select select "2026-02-01"
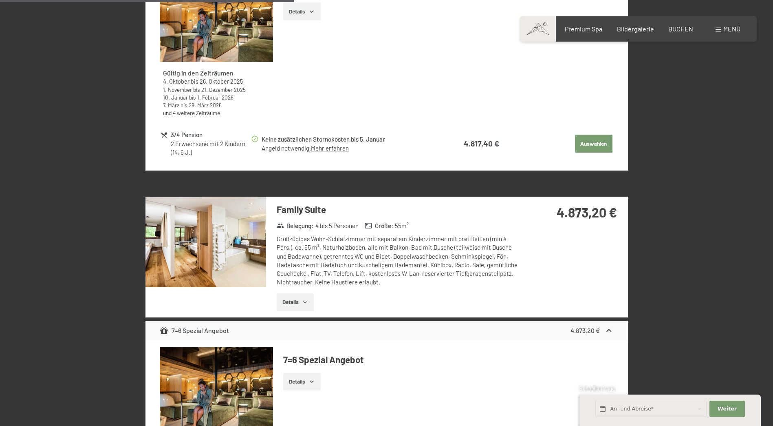
scroll to position [1214, 0]
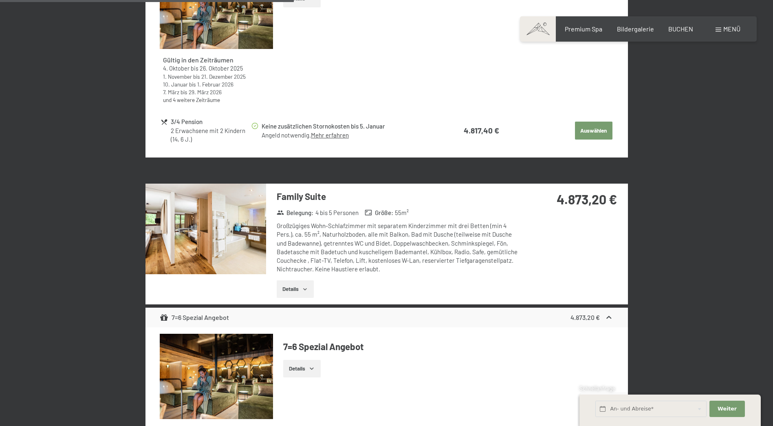
click at [296, 280] on button "Details" at bounding box center [295, 289] width 37 height 18
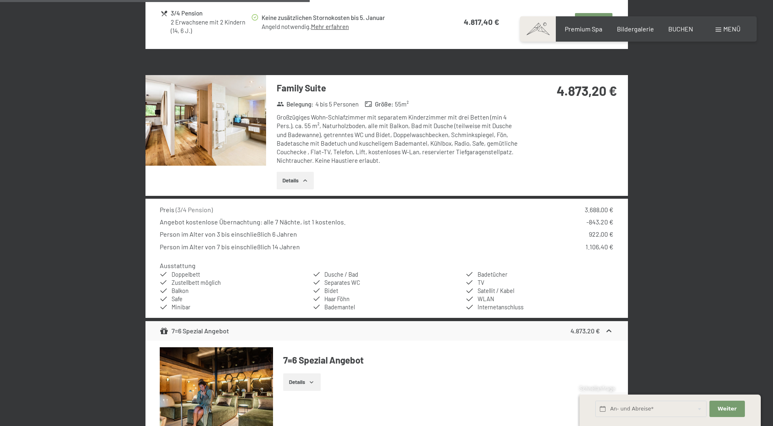
scroll to position [1336, 0]
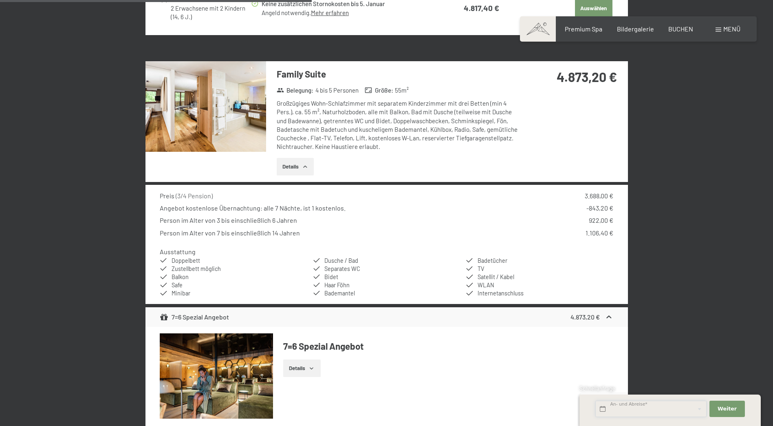
click at [618, 407] on input "text" at bounding box center [651, 408] width 111 height 17
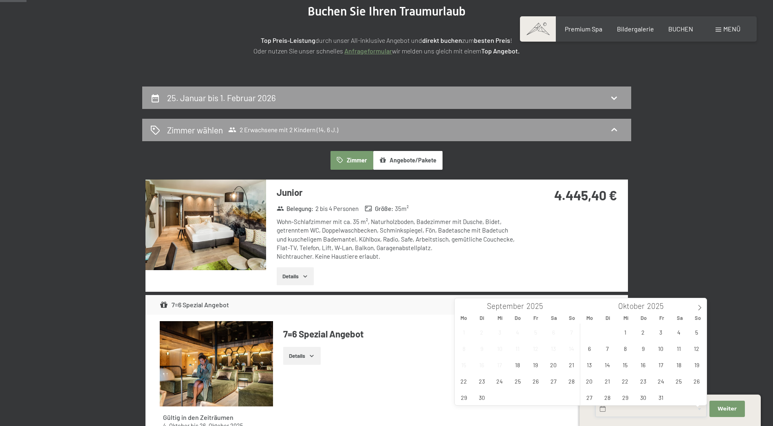
scroll to position [122, 0]
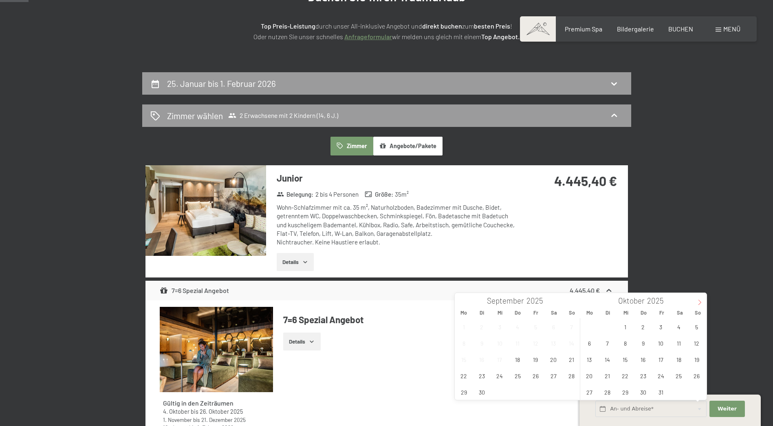
click at [696, 300] on span at bounding box center [700, 300] width 14 height 14
click at [700, 302] on icon at bounding box center [700, 302] width 6 height 6
type input "2026"
click at [700, 379] on span "25" at bounding box center [697, 375] width 16 height 16
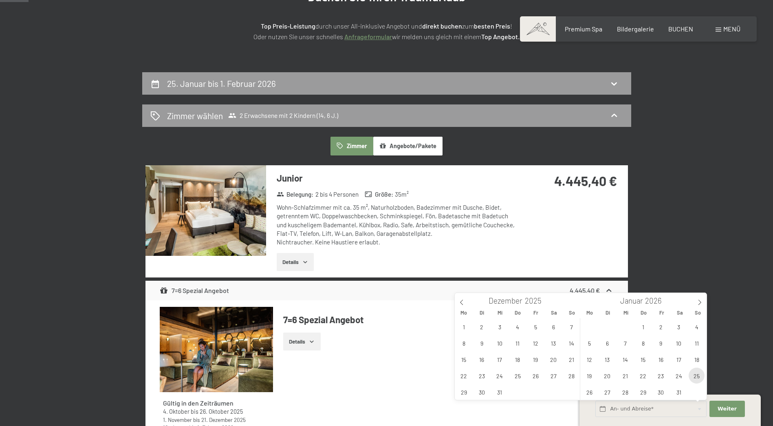
type input "So. 25.01.2026"
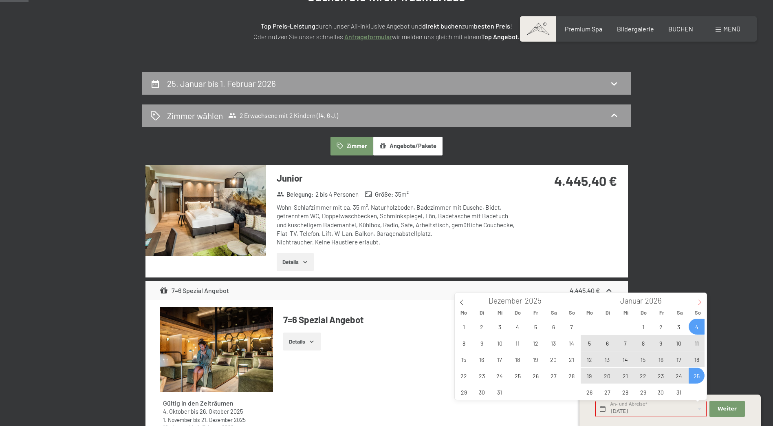
click at [700, 301] on icon at bounding box center [700, 302] width 6 height 6
type input "2026"
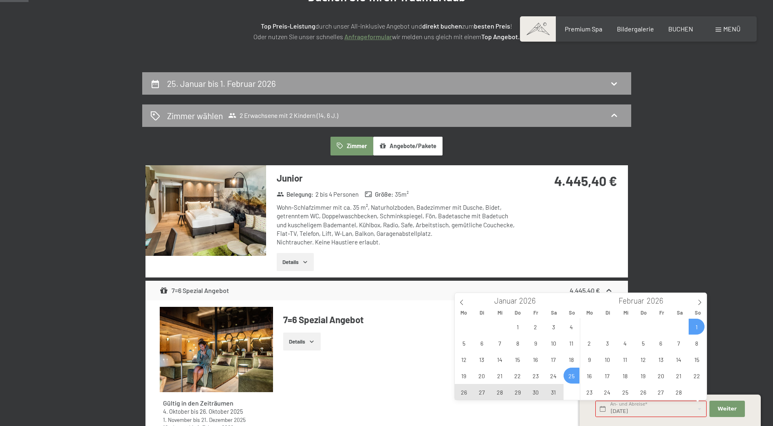
click at [700, 324] on span "1" at bounding box center [697, 326] width 16 height 16
type input "So. 25.01.2026 - So. 01.02.2026"
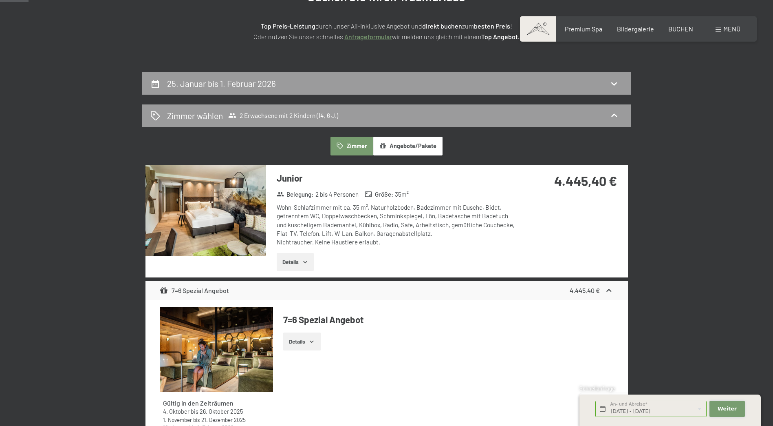
click at [725, 408] on span "Weiter" at bounding box center [727, 408] width 19 height 7
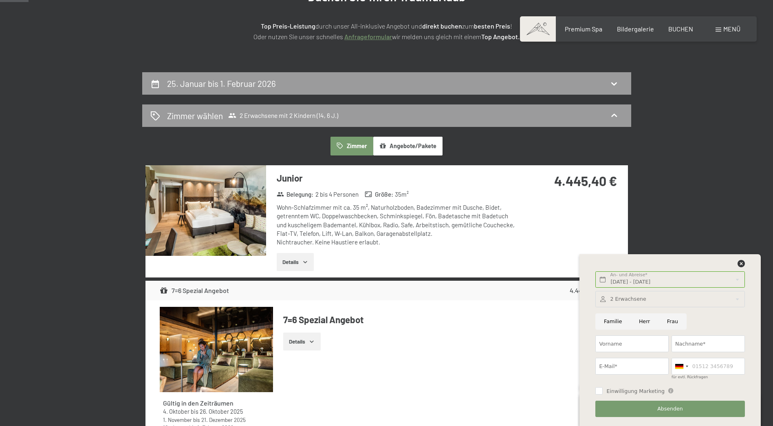
click at [653, 302] on div at bounding box center [670, 299] width 149 height 17
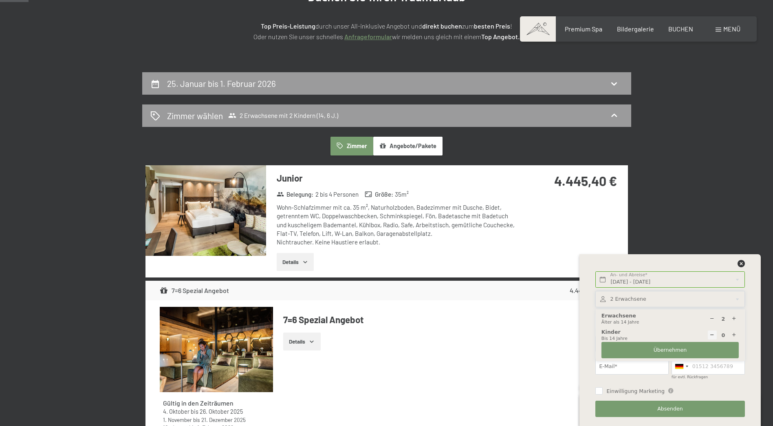
click at [731, 336] on div at bounding box center [734, 334] width 9 height 9
type input "1"
select select
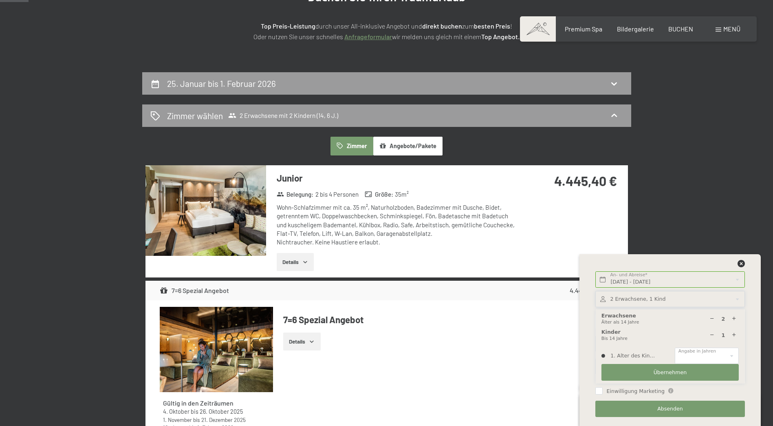
click at [731, 336] on div at bounding box center [734, 334] width 9 height 9
type input "2"
select select
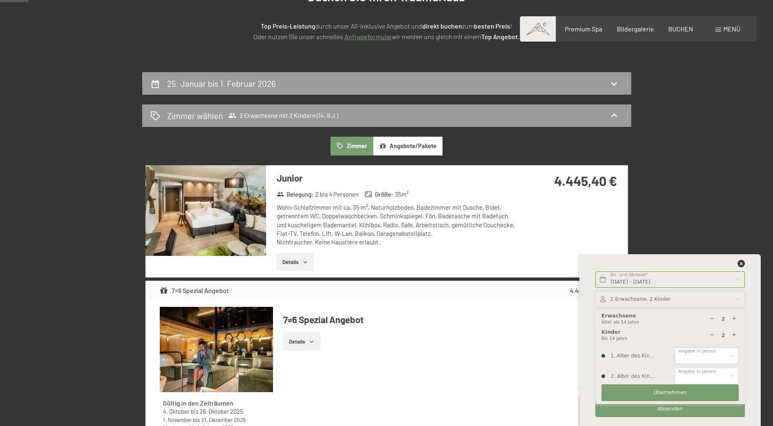
click at [725, 354] on select "0 1 2 3 4 5 6 7 8 9 10 11 12 13 14" at bounding box center [707, 355] width 64 height 17
select select "14"
click at [675, 347] on select "0 1 2 3 4 5 6 7 8 9 10 11 12 13 14" at bounding box center [707, 355] width 64 height 17
click at [708, 370] on select "0 1 2 3 4 5 6 7 8 9 10 11 12 13 14" at bounding box center [707, 375] width 64 height 17
select select "6"
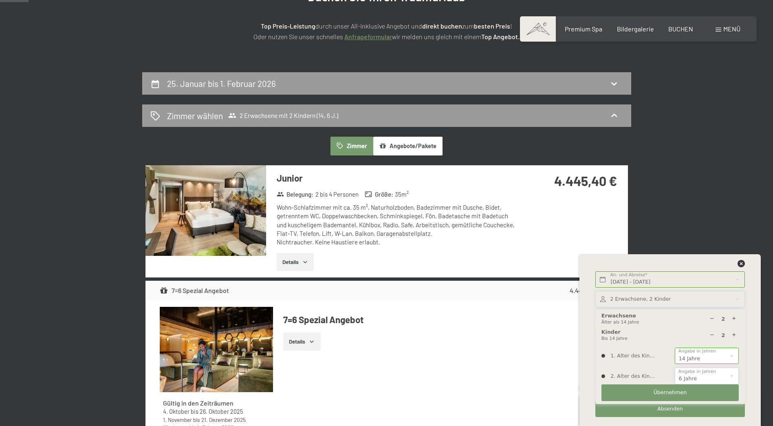
click at [675, 367] on select "0 1 2 3 4 5 6 7 8 9 10 11 12 13 14" at bounding box center [707, 375] width 64 height 17
click at [690, 385] on button "Übernehmen" at bounding box center [670, 392] width 137 height 17
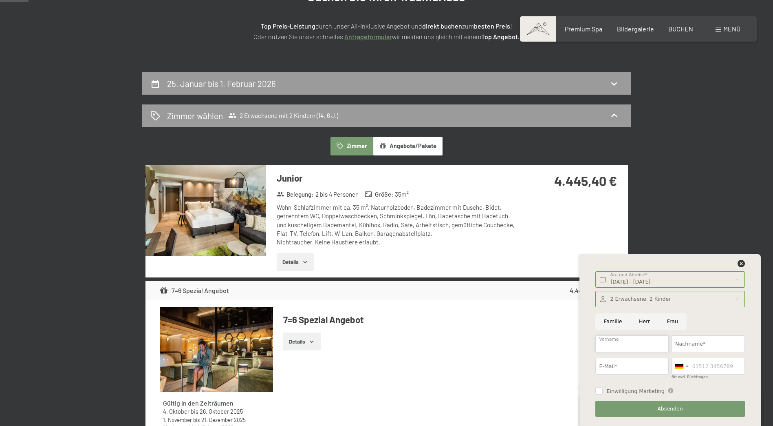
click at [632, 344] on input "Vorname" at bounding box center [632, 343] width 73 height 17
type input "Liridon"
type input "Palushi"
type input "liridon.palushi@hotmail.com"
click at [681, 366] on div at bounding box center [679, 366] width 8 height 5
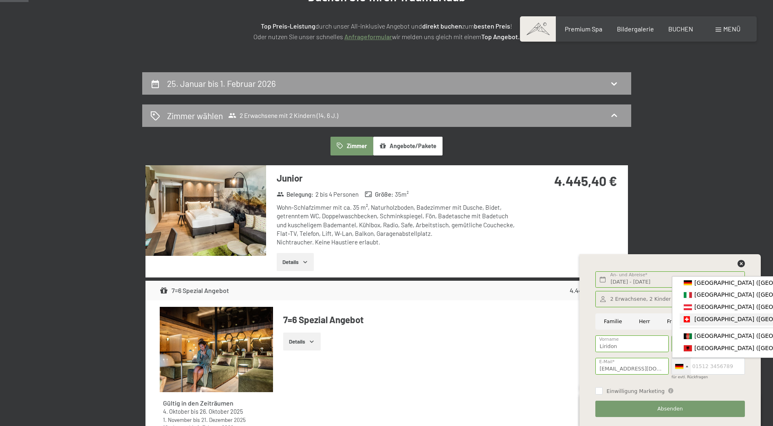
click at [714, 321] on span "[GEOGRAPHIC_DATA] ([GEOGRAPHIC_DATA])" at bounding box center [758, 319] width 126 height 7
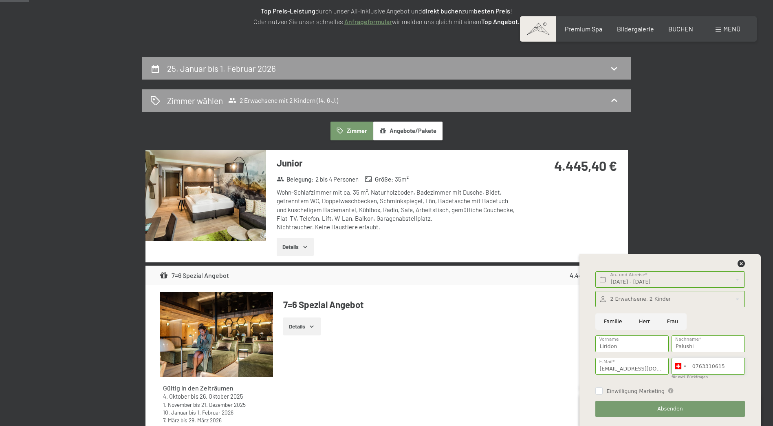
scroll to position [163, 0]
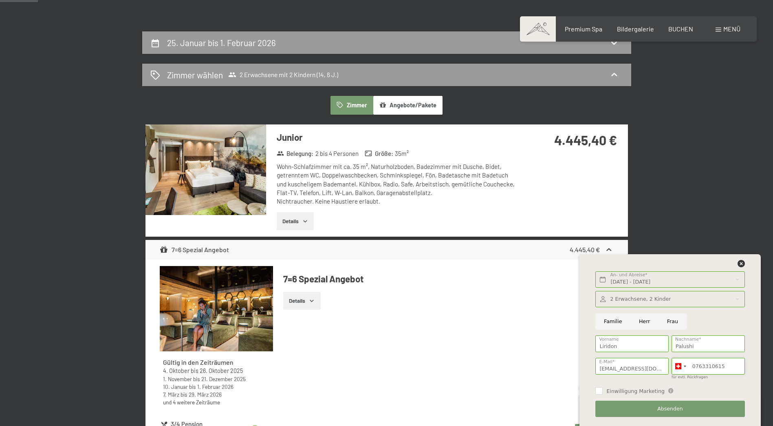
type input "0763310615"
click at [665, 408] on span "Absenden" at bounding box center [671, 408] width 26 height 7
